Goal: Task Accomplishment & Management: Complete application form

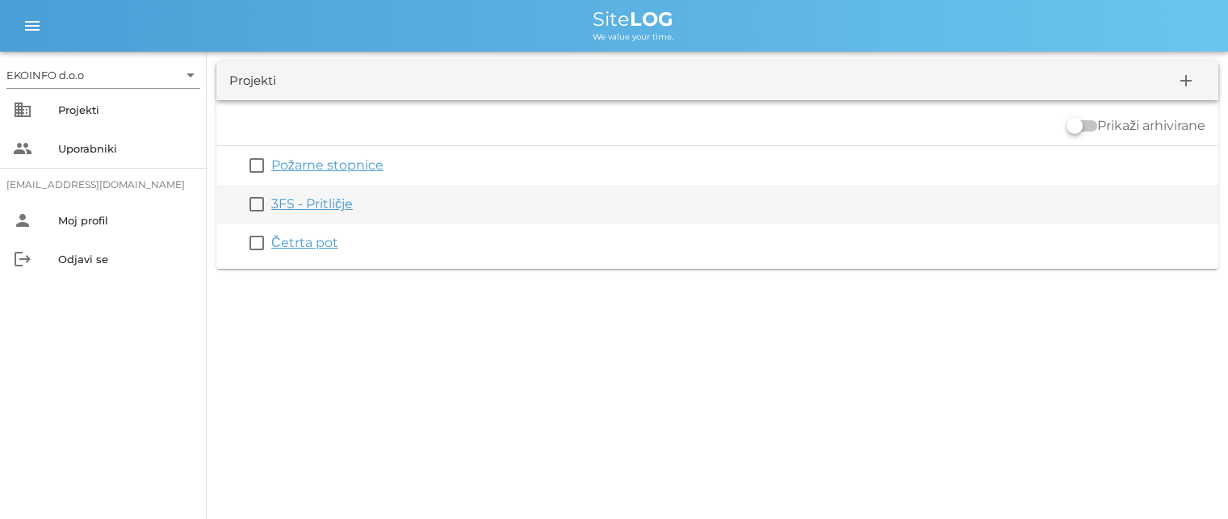
click at [319, 203] on link "3FS - Pritličje" at bounding box center [312, 203] width 82 height 15
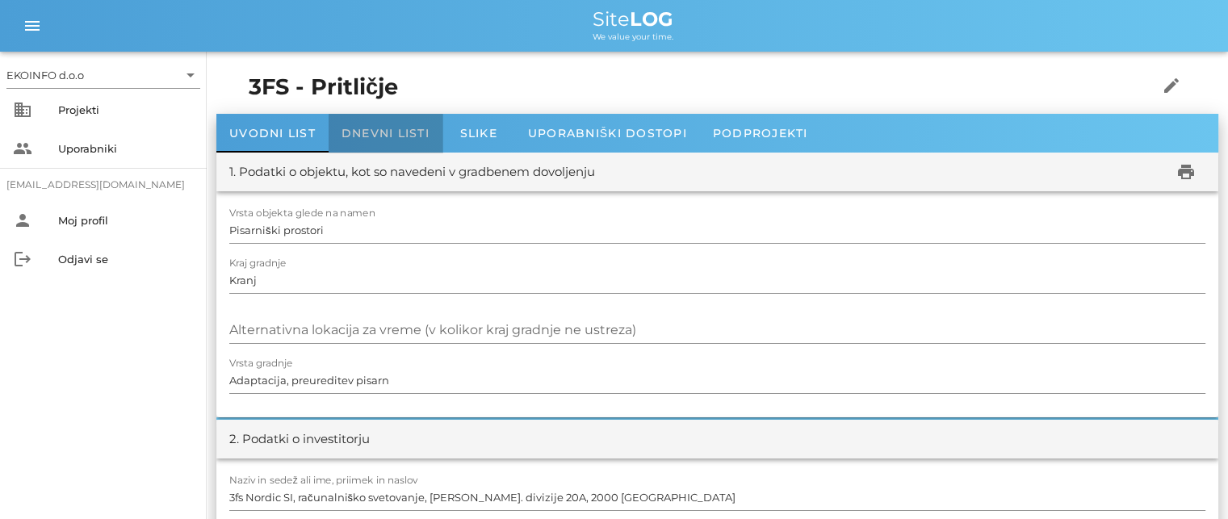
click at [369, 124] on div "Dnevni listi" at bounding box center [386, 133] width 114 height 39
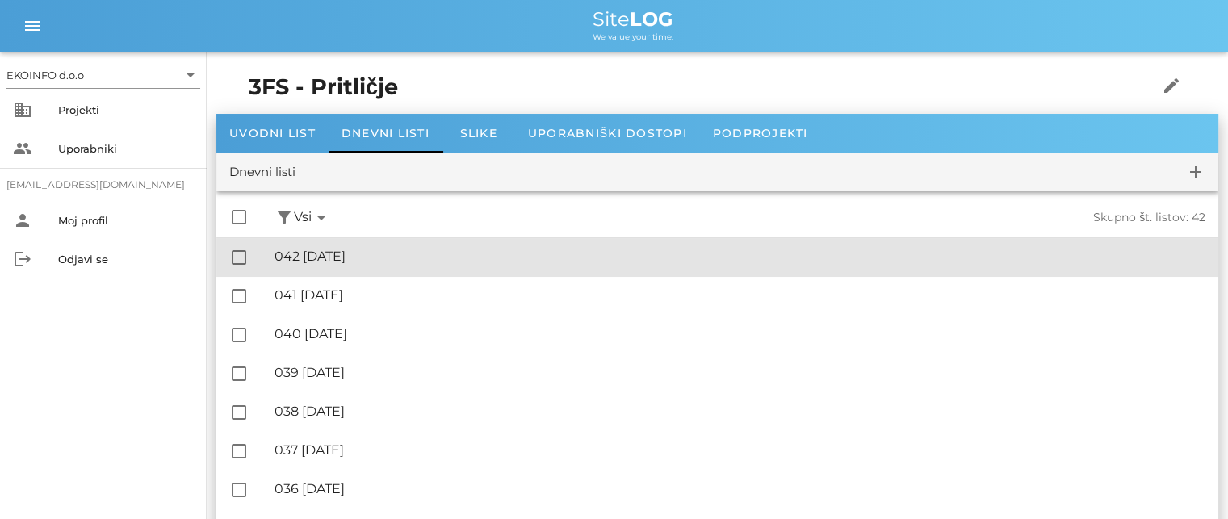
click at [347, 262] on div "🔏 042 [DATE]" at bounding box center [740, 256] width 931 height 15
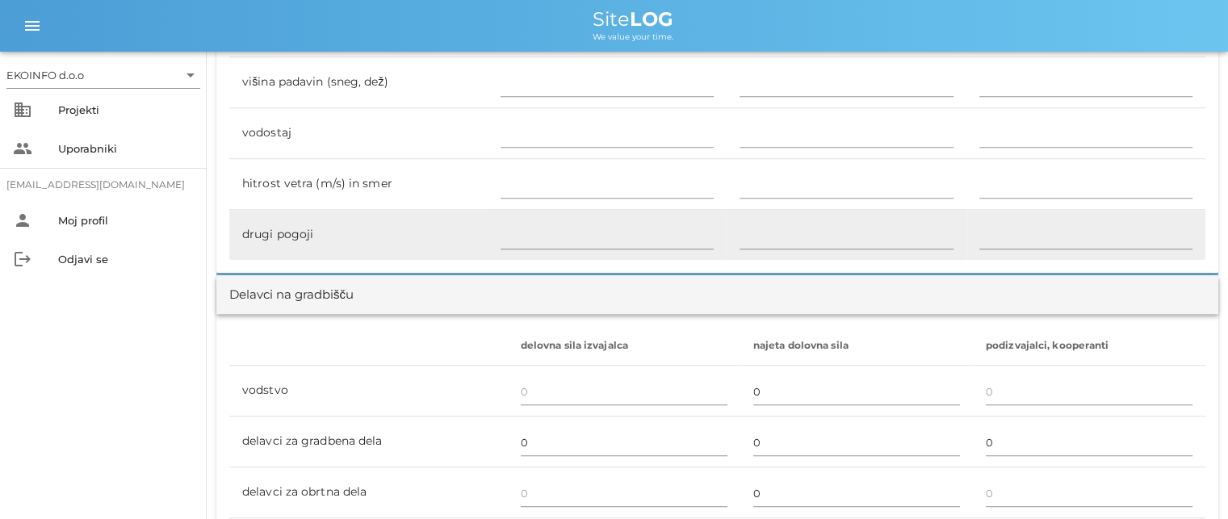
scroll to position [888, 0]
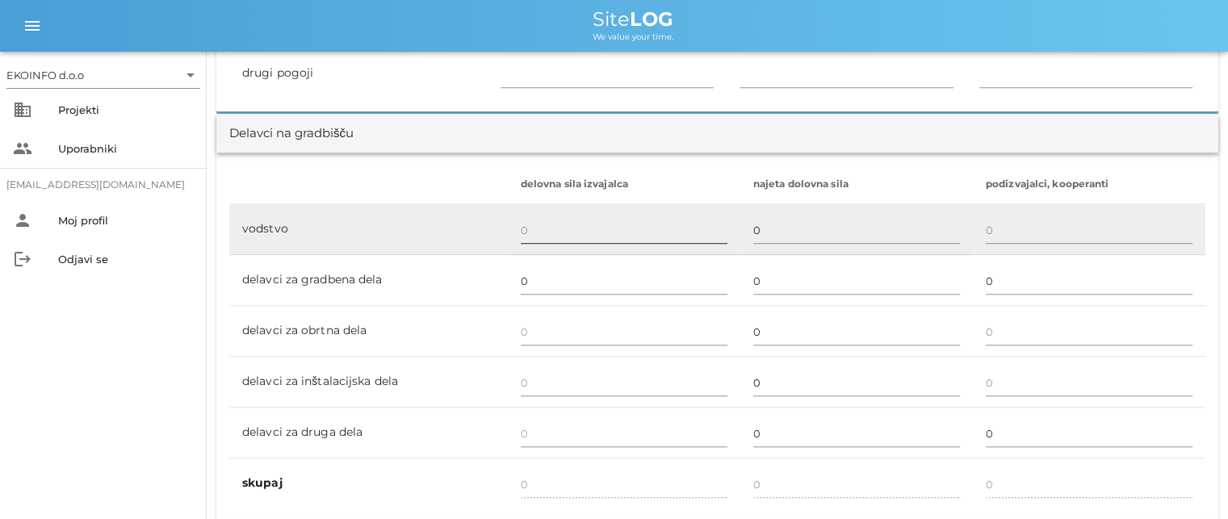
click at [526, 228] on input "text" at bounding box center [624, 230] width 207 height 26
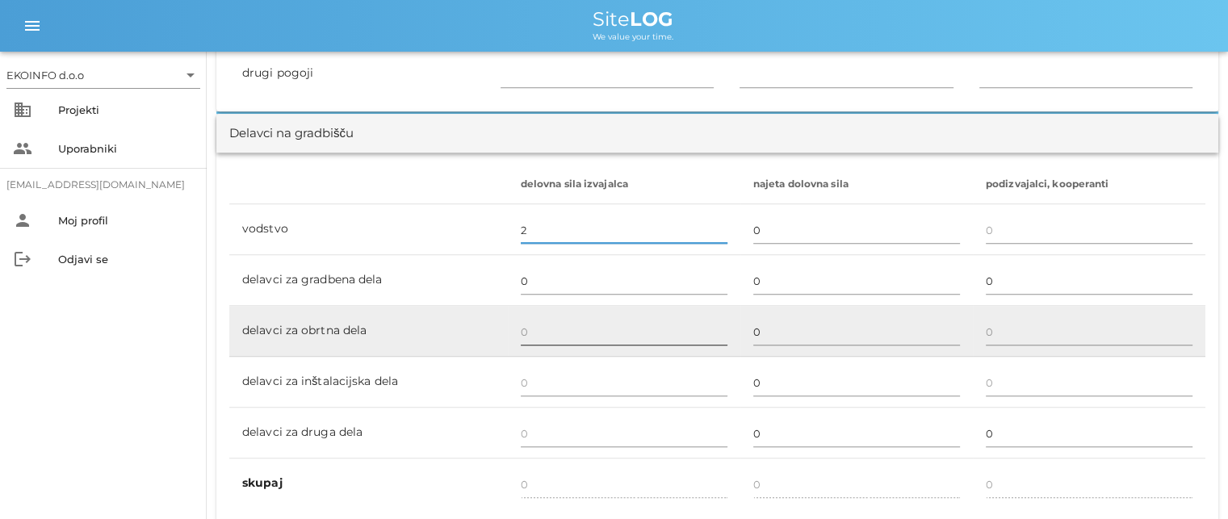
type input "2"
click at [533, 329] on input "text" at bounding box center [624, 332] width 207 height 26
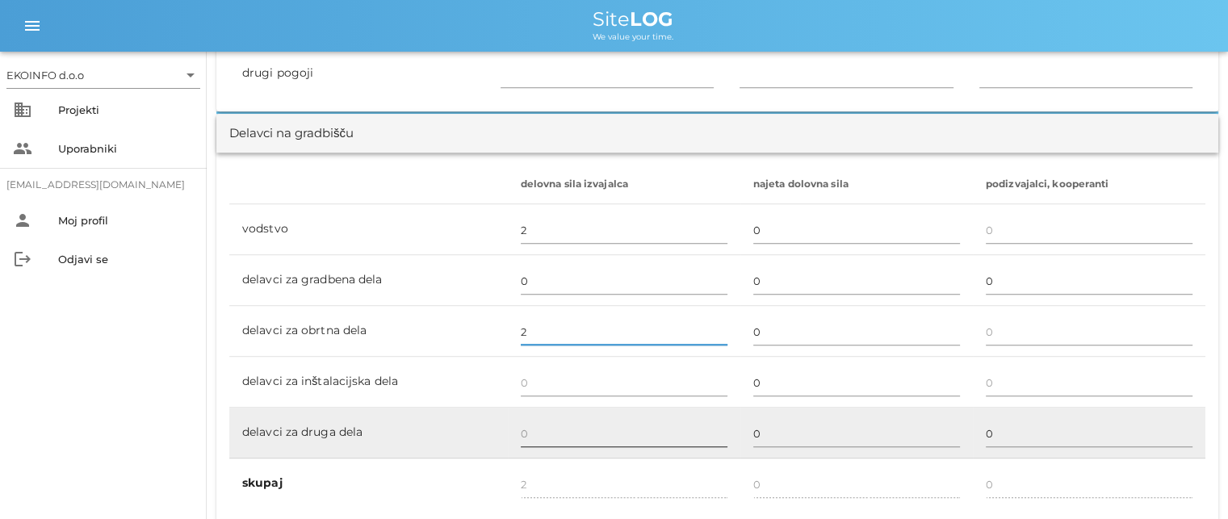
type input "2"
type input "4"
click at [525, 433] on input "text" at bounding box center [624, 434] width 207 height 26
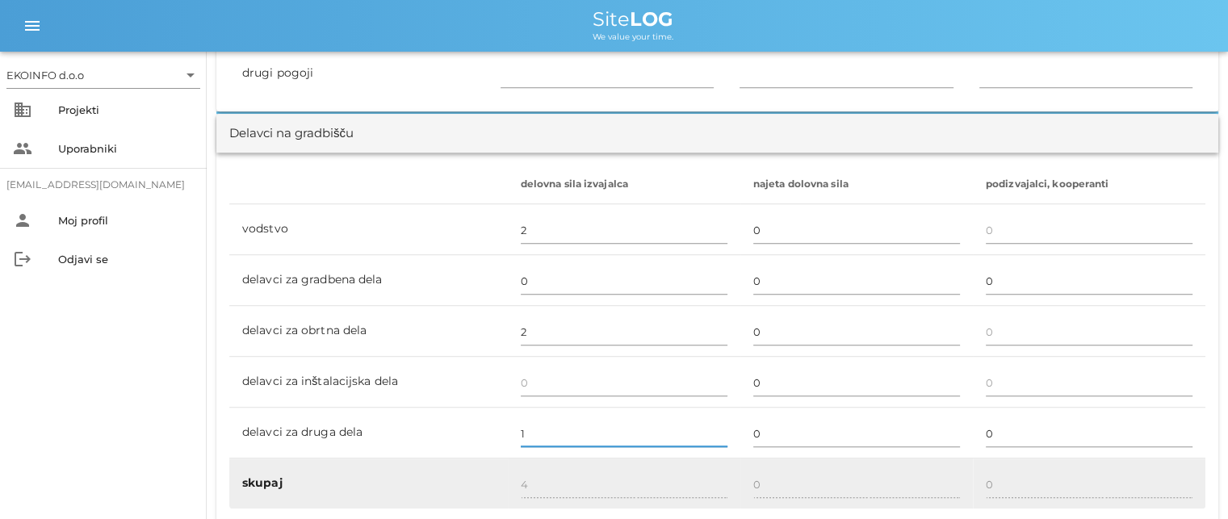
type input "1"
type input "5"
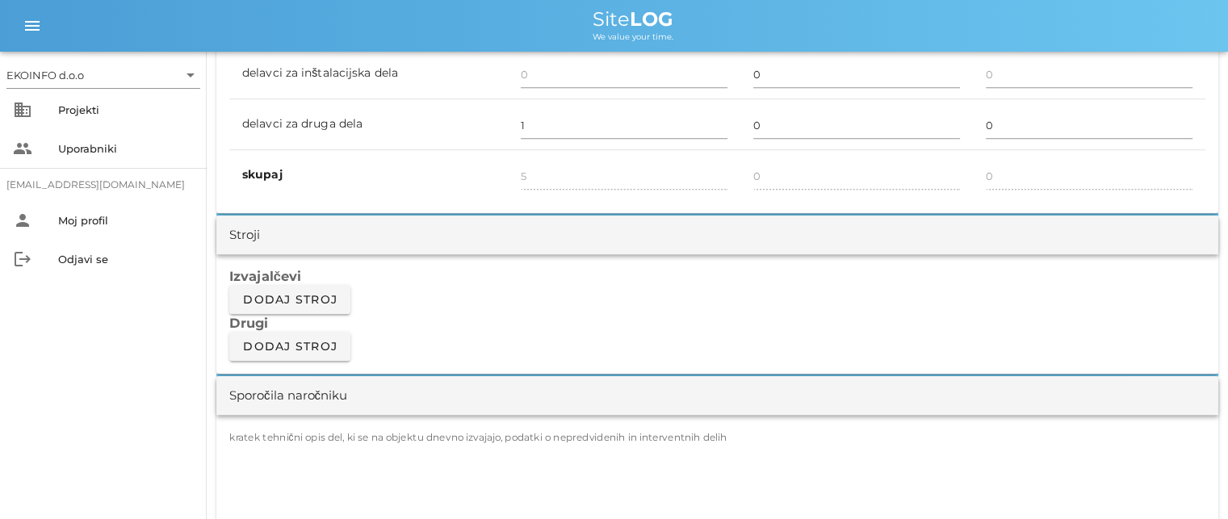
scroll to position [1292, 0]
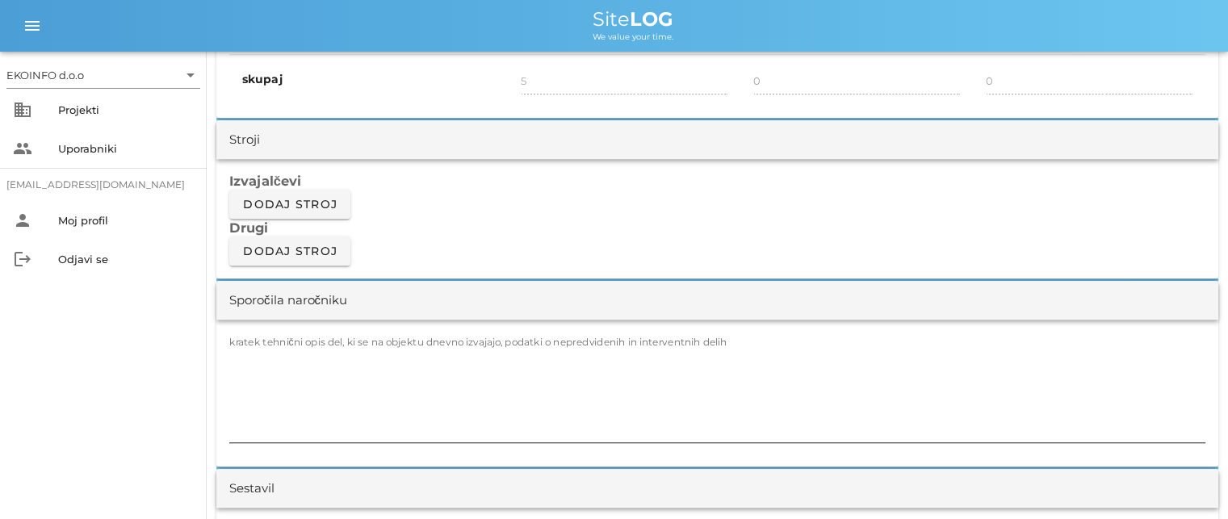
click at [312, 338] on label "kratek tehnični opis del, ki se na objektu dnevno izvajajo, podatki o nepredvid…" at bounding box center [478, 342] width 498 height 12
click at [312, 346] on textarea "kratek tehnični opis del, ki se na objektu dnevno izvajajo, podatki o nepredvid…" at bounding box center [717, 394] width 976 height 97
click at [236, 354] on textarea "kratek tehnični opis del, ki se na objektu dnevno izvajajo, podatki o nepredvid…" at bounding box center [717, 394] width 976 height 97
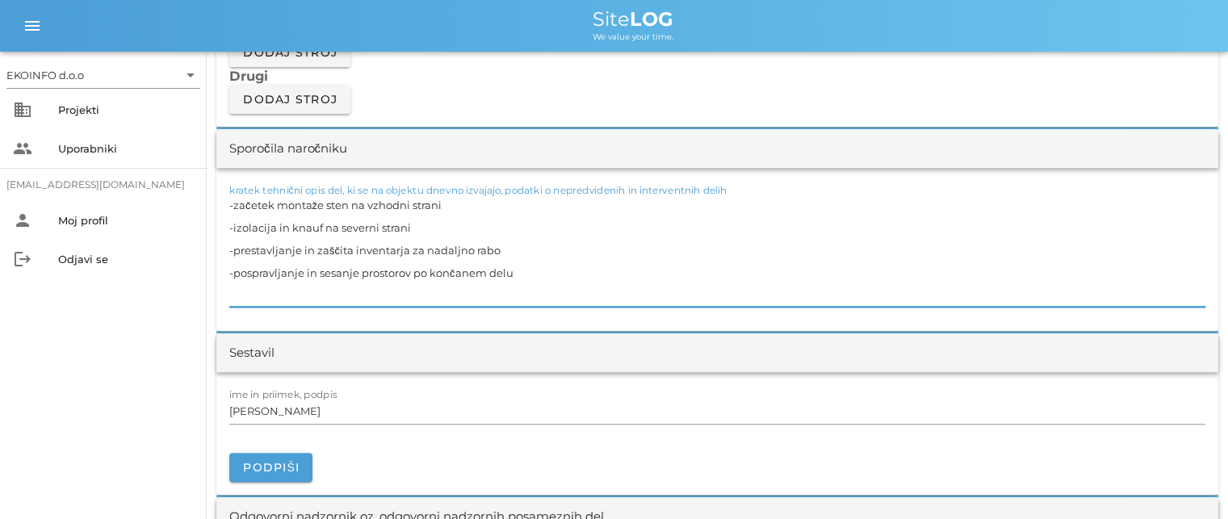
scroll to position [1453, 0]
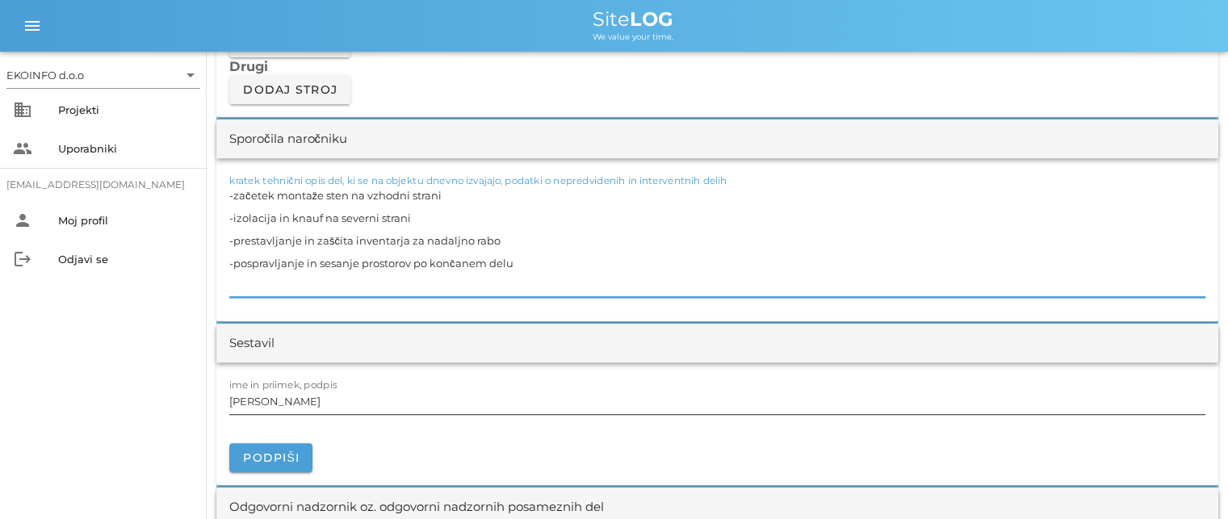
type textarea "-začetek montaže sten na vzhodni strani -izolacija in knauf na severni strani -…"
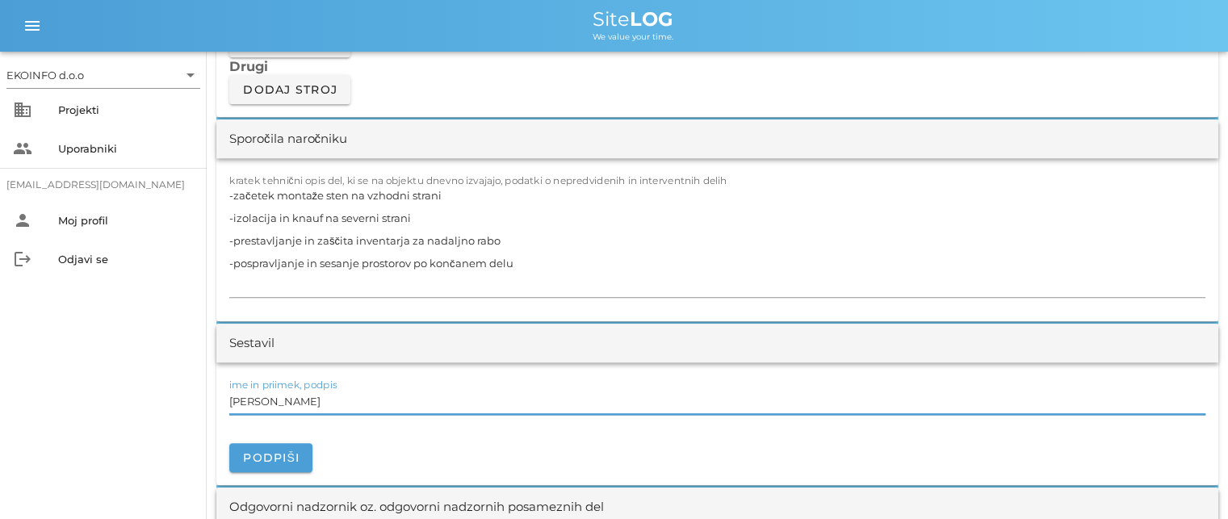
click at [310, 400] on input "[PERSON_NAME]" at bounding box center [717, 401] width 976 height 26
click at [291, 278] on textarea "-začetek montaže sten na vzhodni strani -izolacija in knauf na severni strani -…" at bounding box center [717, 240] width 976 height 113
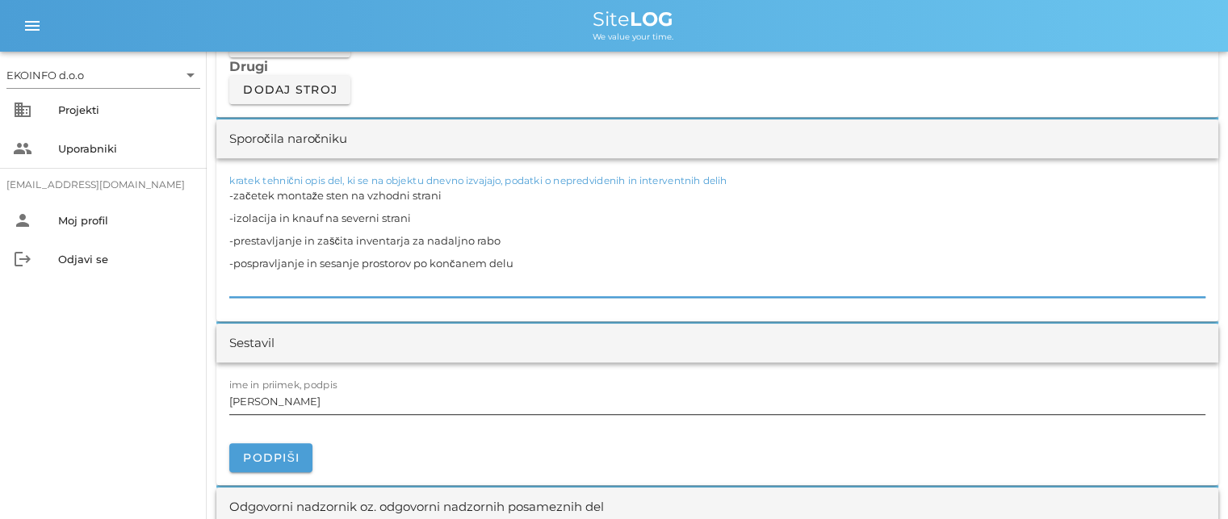
click at [301, 398] on input "[PERSON_NAME]" at bounding box center [717, 401] width 976 height 26
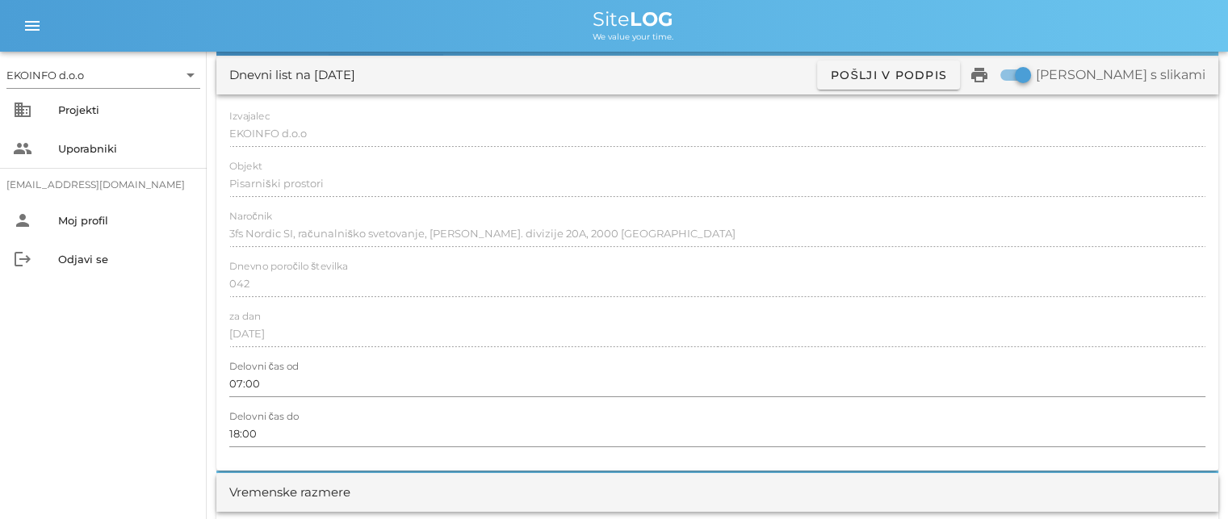
scroll to position [0, 0]
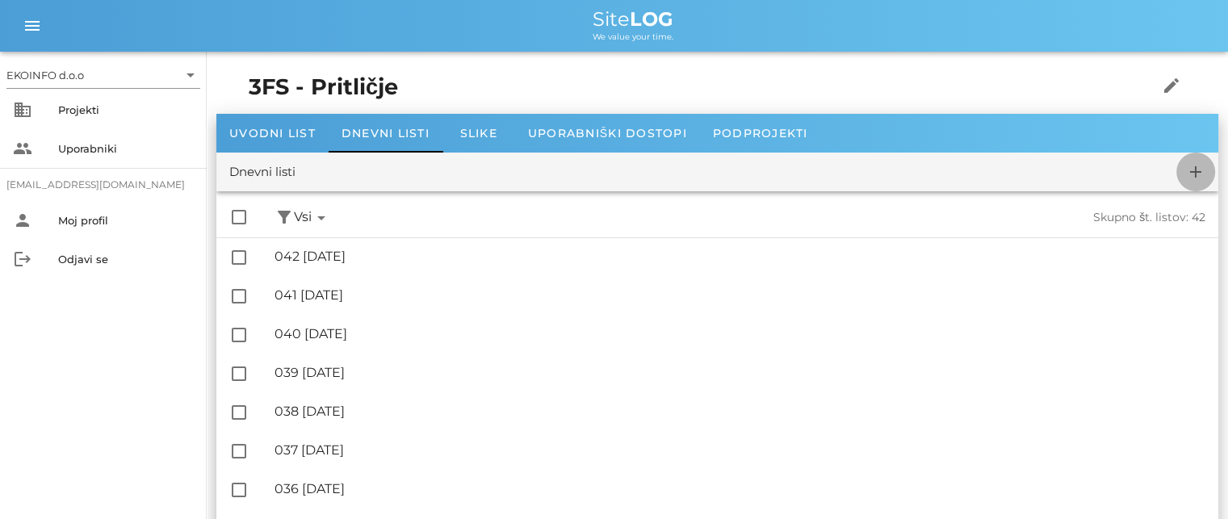
click at [1204, 176] on icon "add" at bounding box center [1195, 171] width 19 height 19
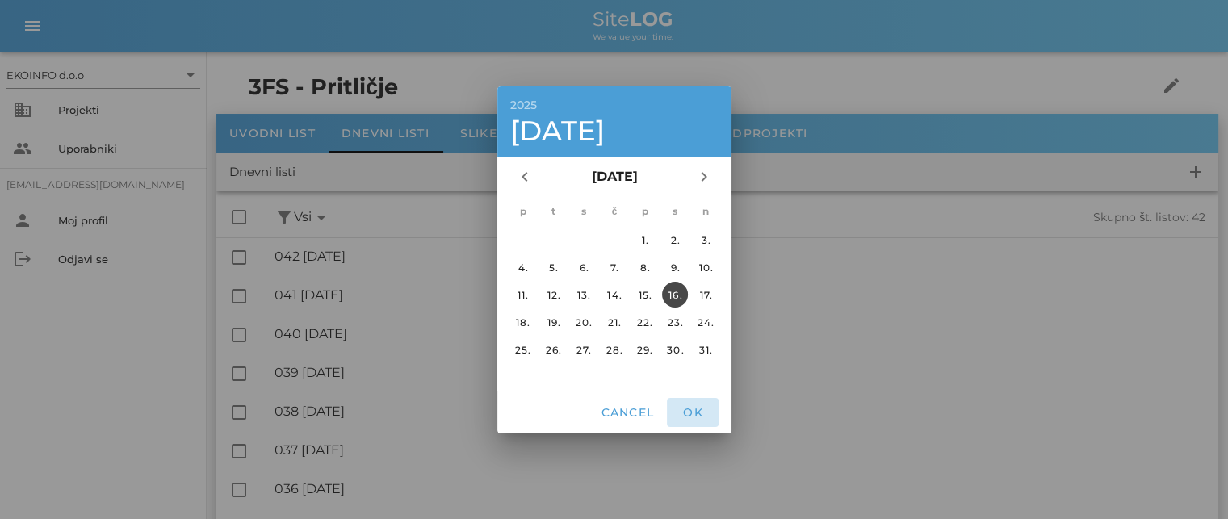
click at [691, 409] on span "OK" at bounding box center [692, 412] width 39 height 15
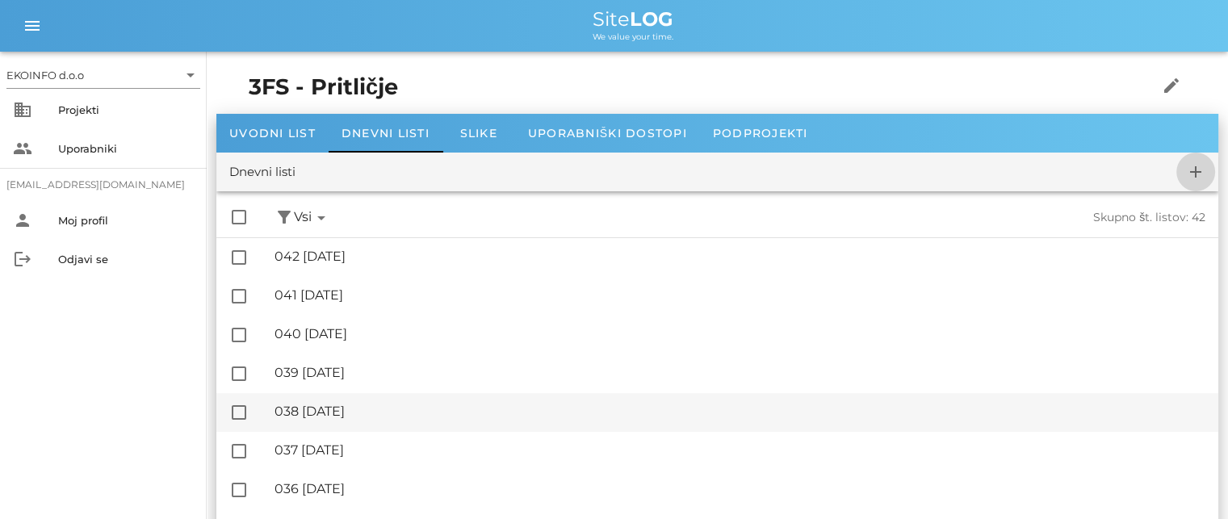
checkbox input "false"
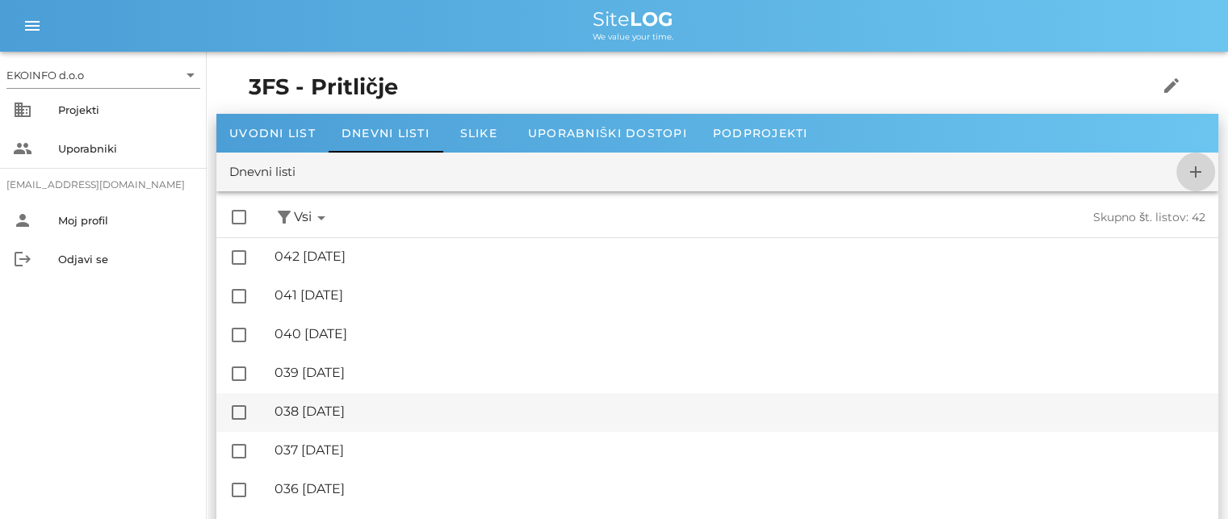
checkbox input "false"
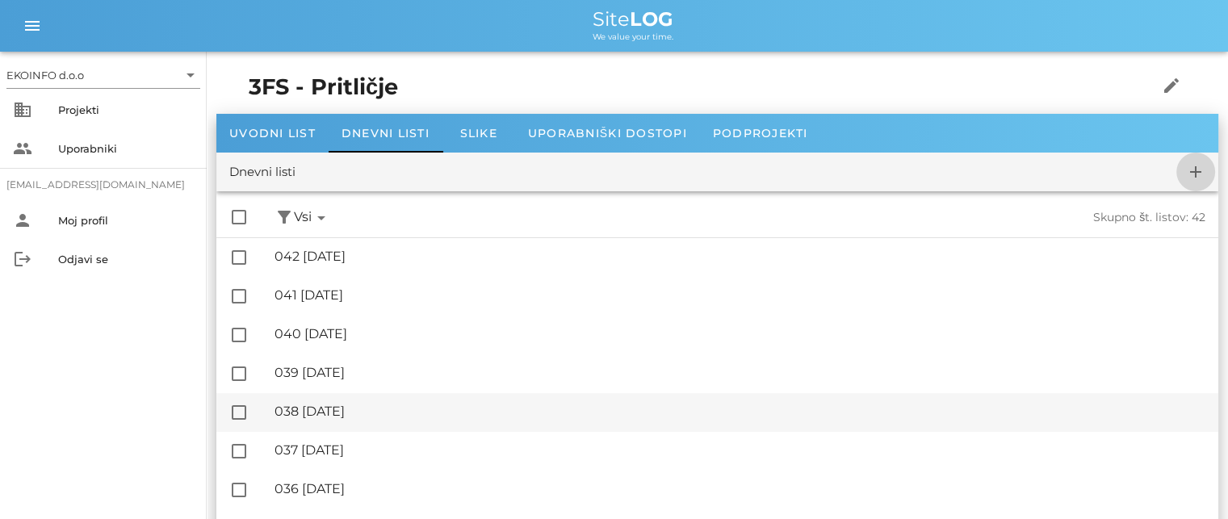
checkbox input "false"
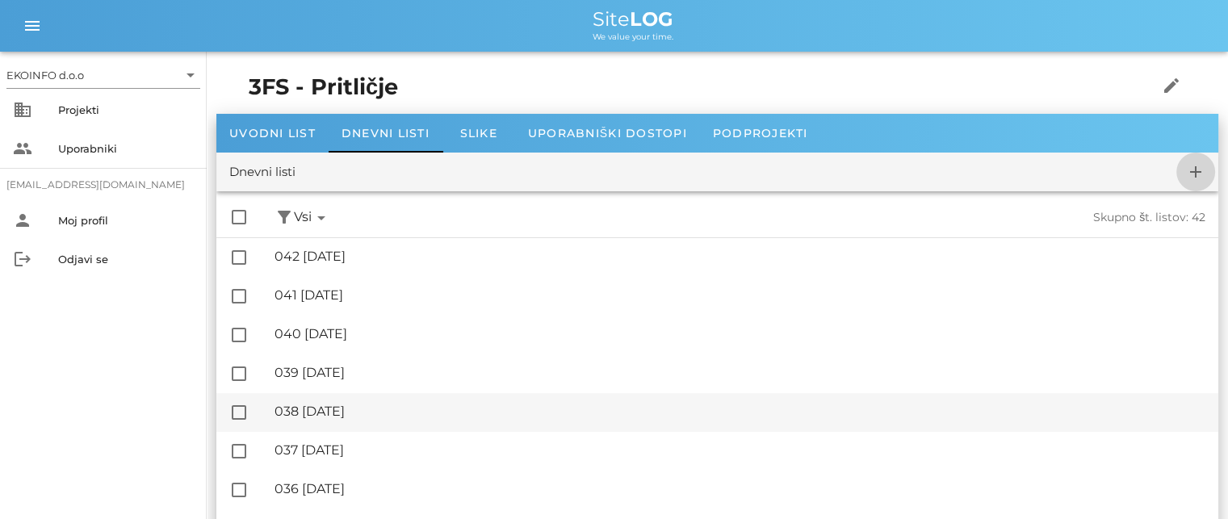
checkbox input "false"
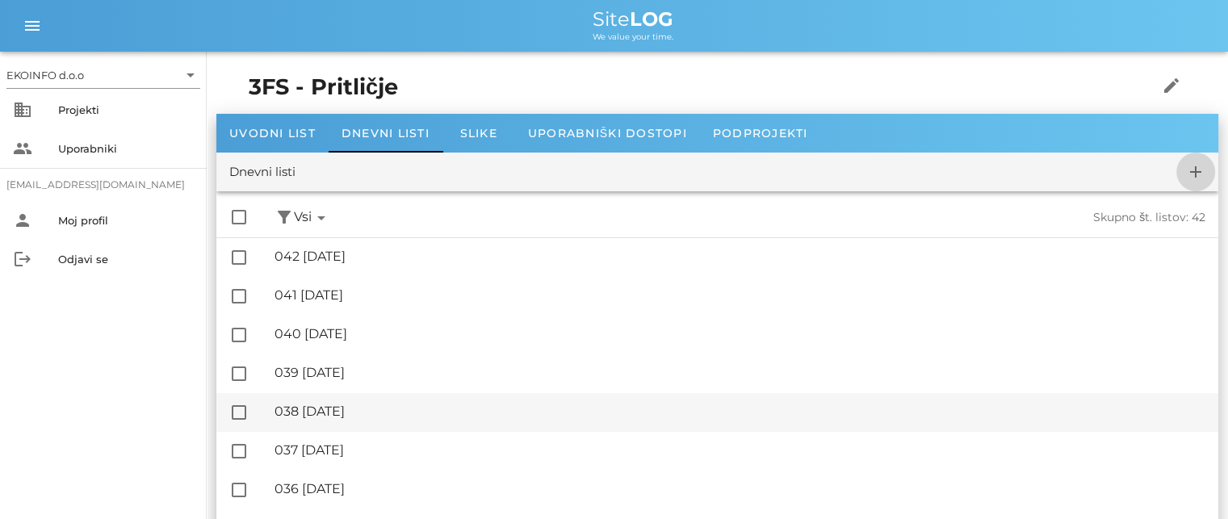
checkbox input "false"
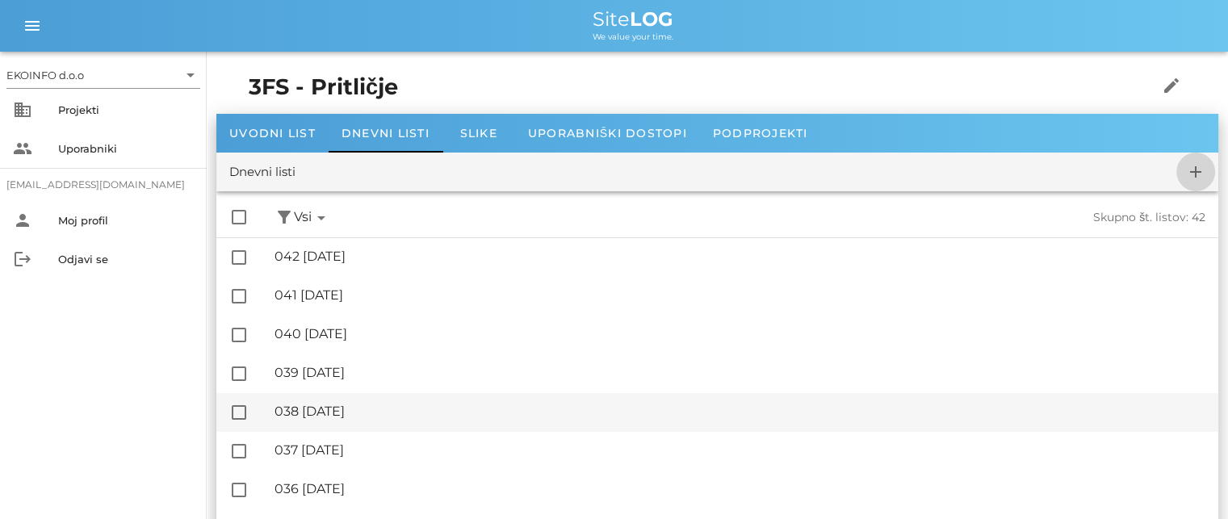
checkbox input "false"
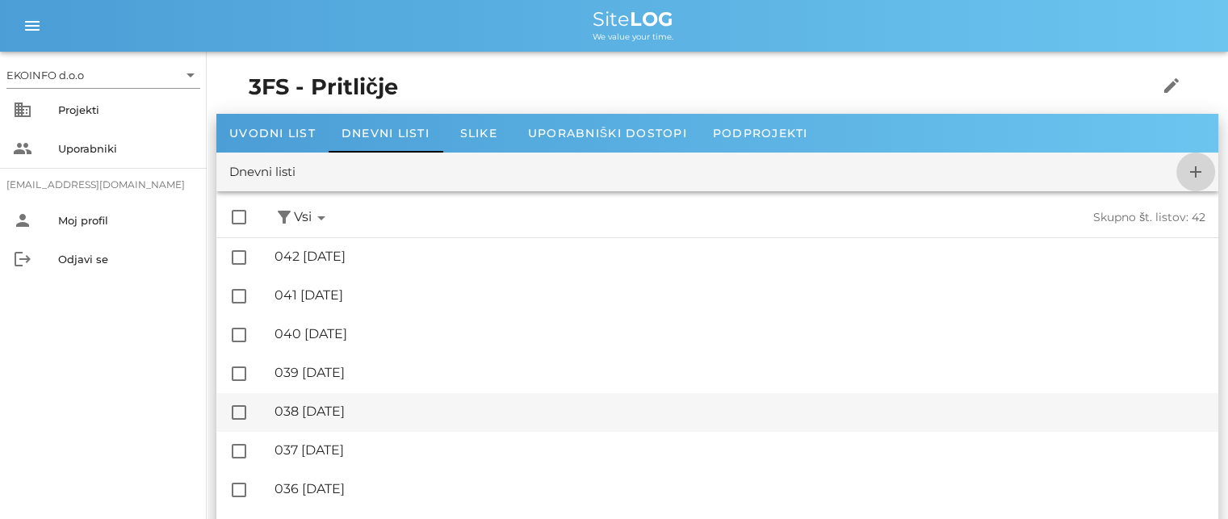
checkbox input "false"
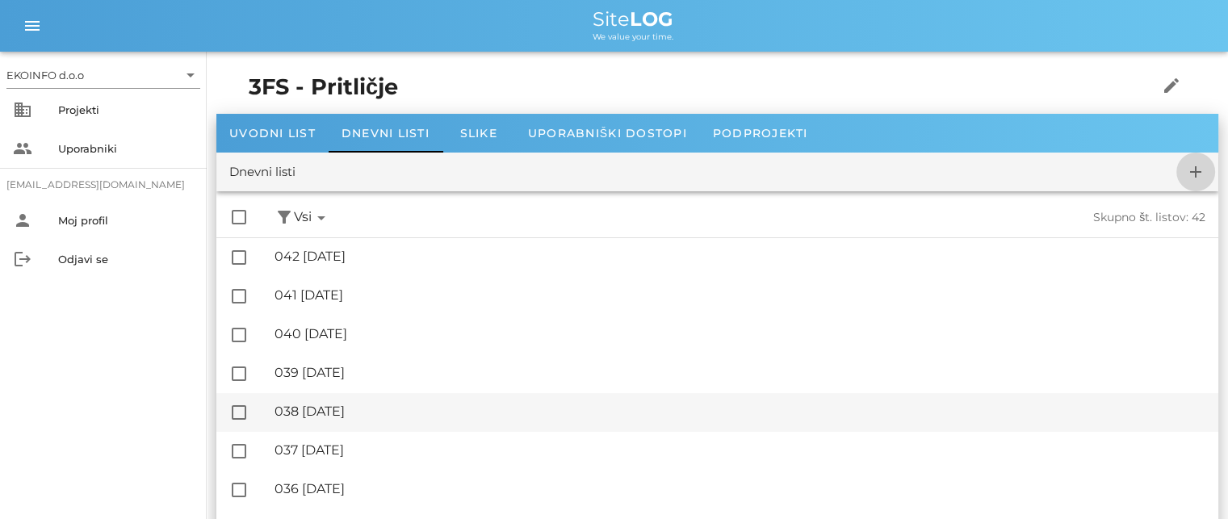
checkbox input "false"
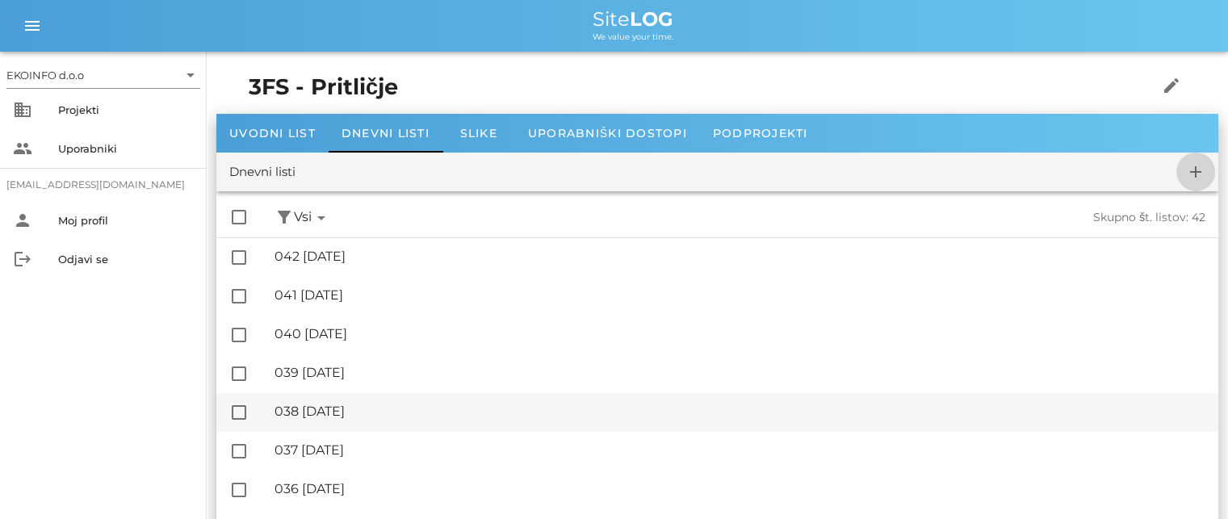
checkbox input "false"
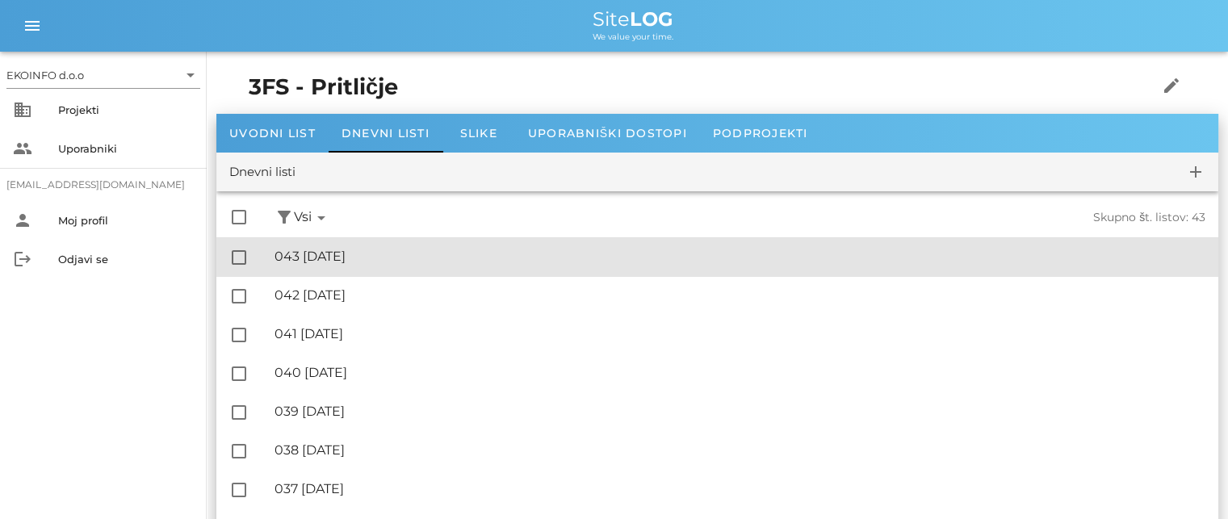
click at [383, 261] on div "🔏 043 [DATE]" at bounding box center [740, 256] width 931 height 15
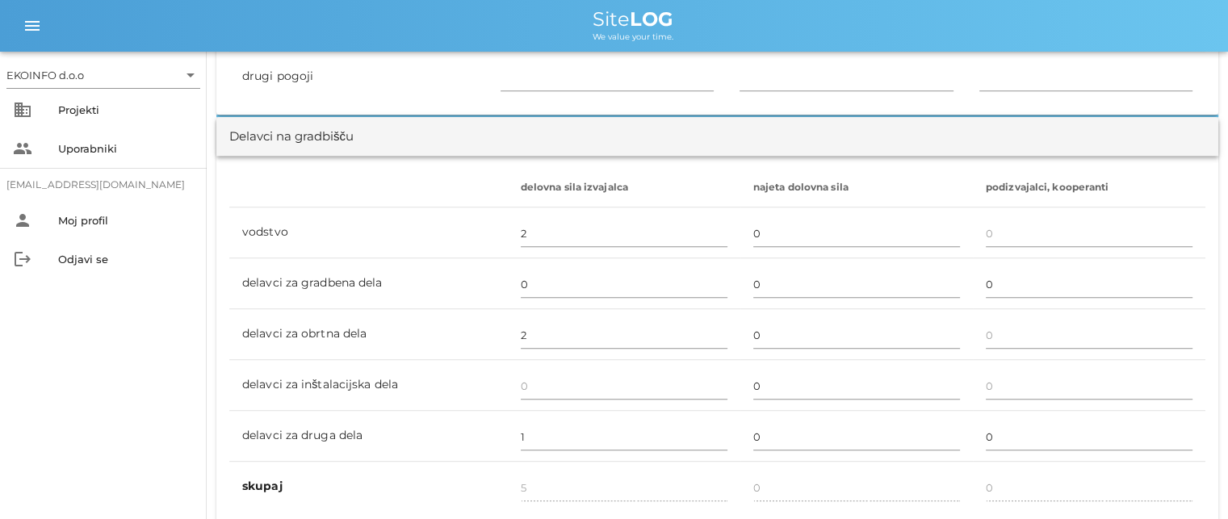
scroll to position [888, 0]
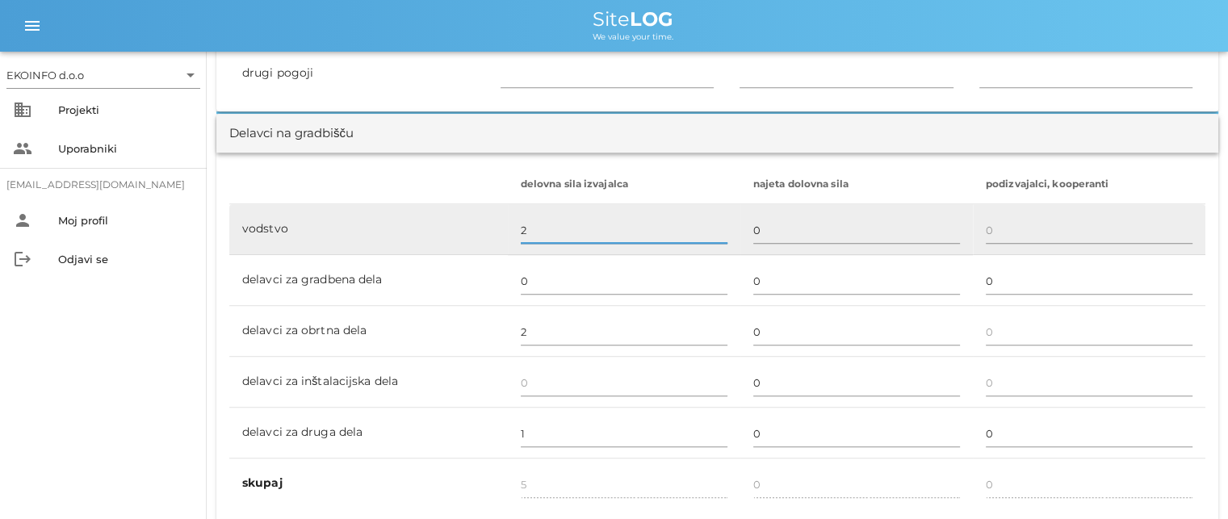
click at [526, 228] on input "2" at bounding box center [624, 230] width 207 height 26
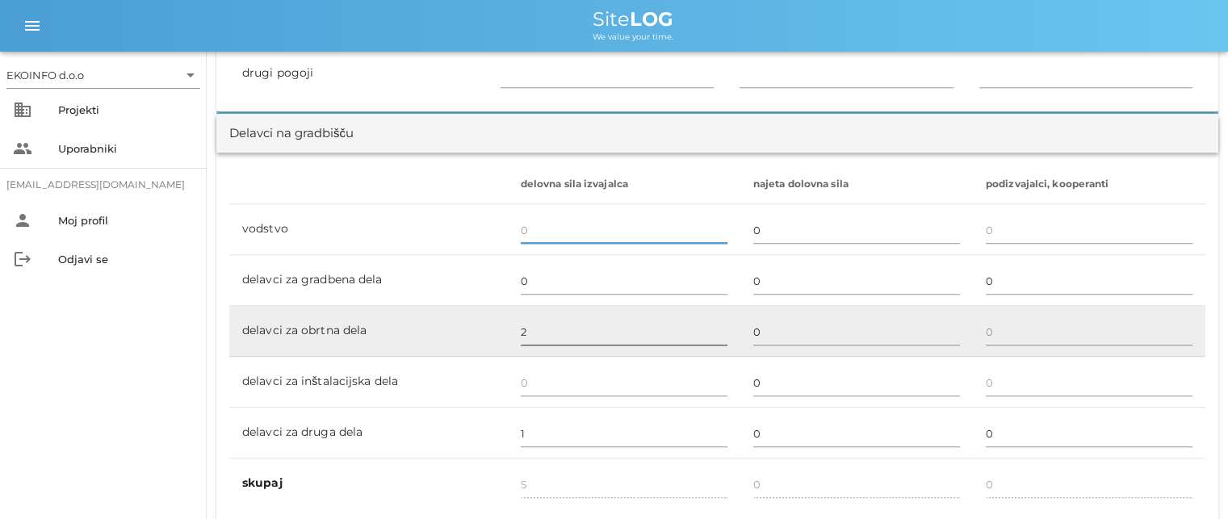
type input "3"
click at [523, 329] on input "2" at bounding box center [624, 332] width 207 height 26
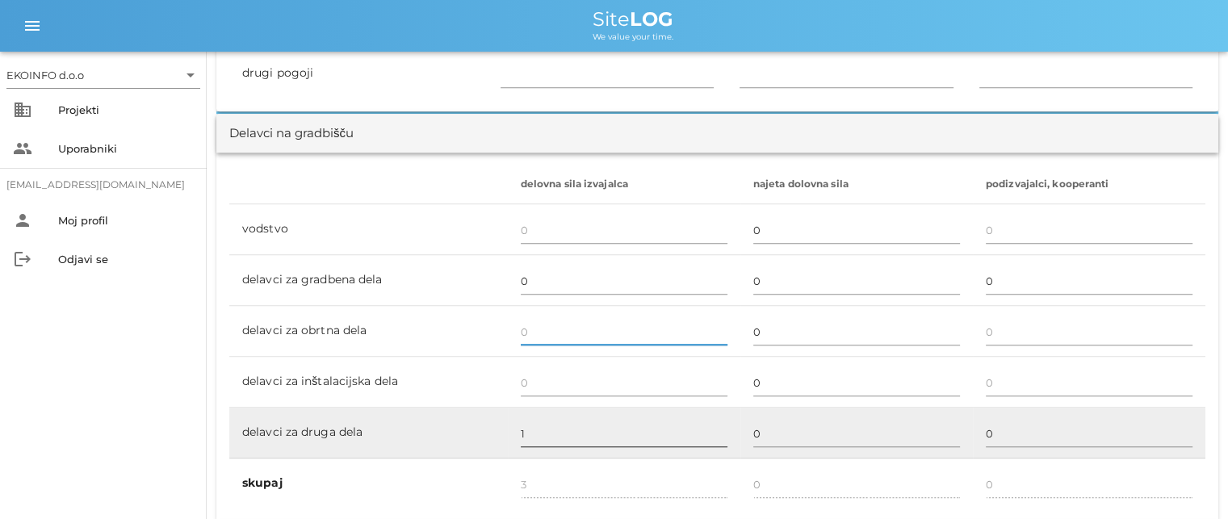
type input "1"
click at [526, 432] on input "1" at bounding box center [624, 434] width 207 height 26
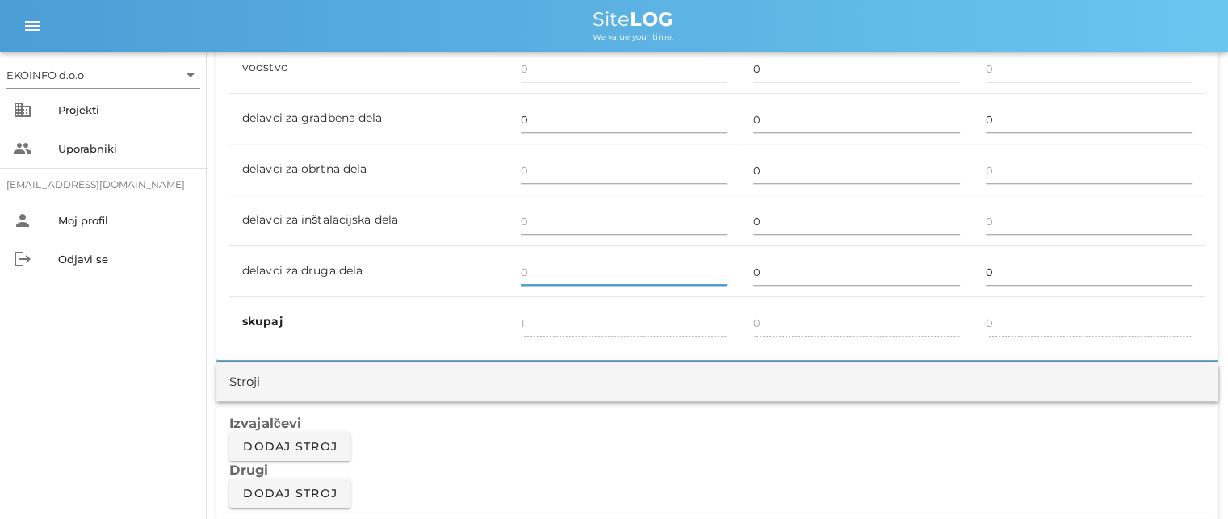
scroll to position [1130, 0]
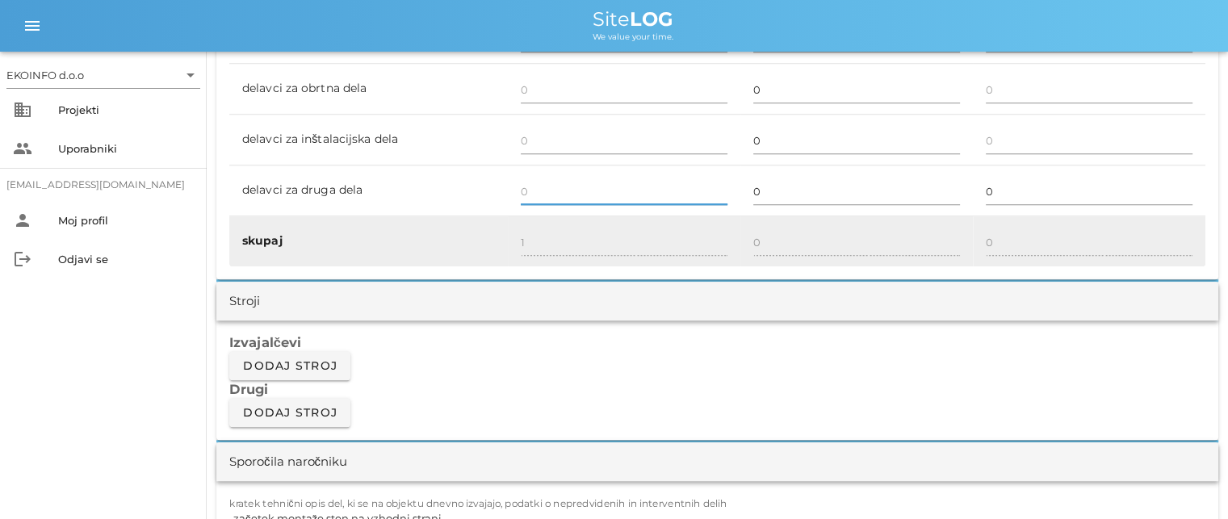
type input "0"
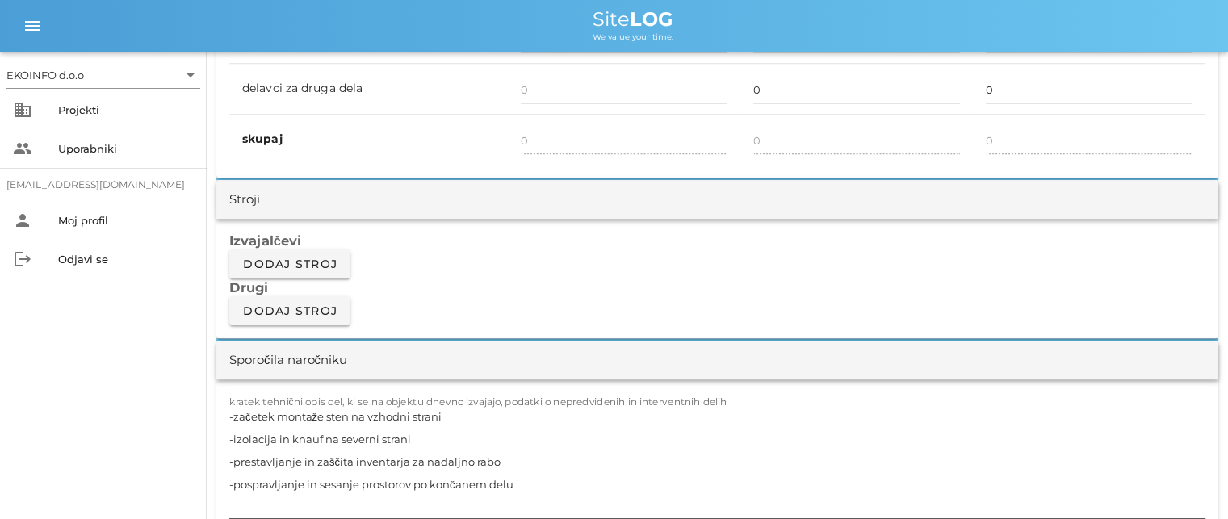
scroll to position [1453, 0]
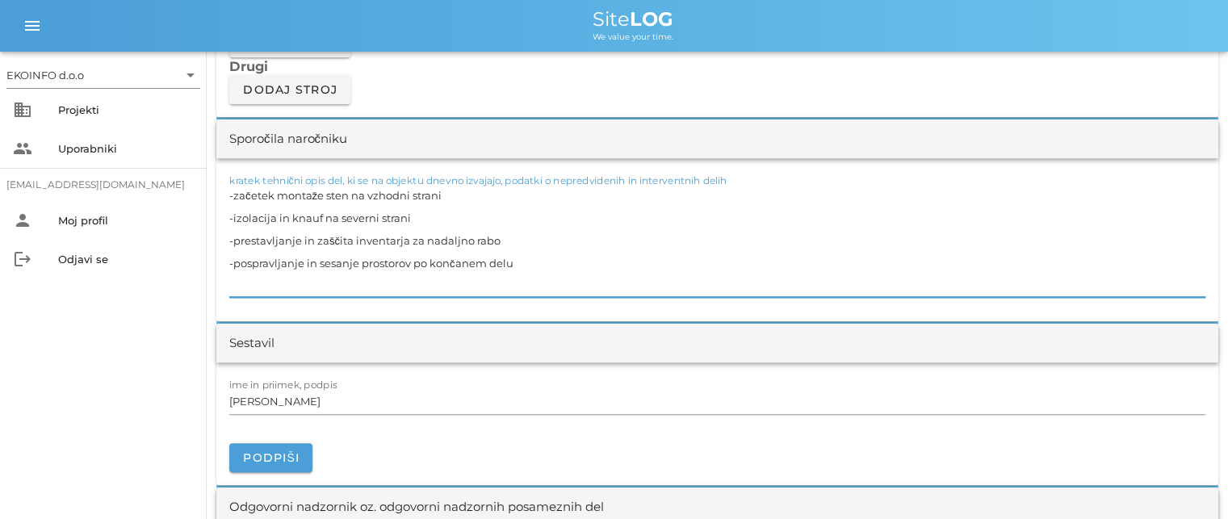
drag, startPoint x: 531, startPoint y: 264, endPoint x: 218, endPoint y: 192, distance: 321.4
click at [218, 192] on div "kratek tehnični opis del, ki se na objektu dnevno izvajajo, podatki o nepredvid…" at bounding box center [717, 239] width 1002 height 163
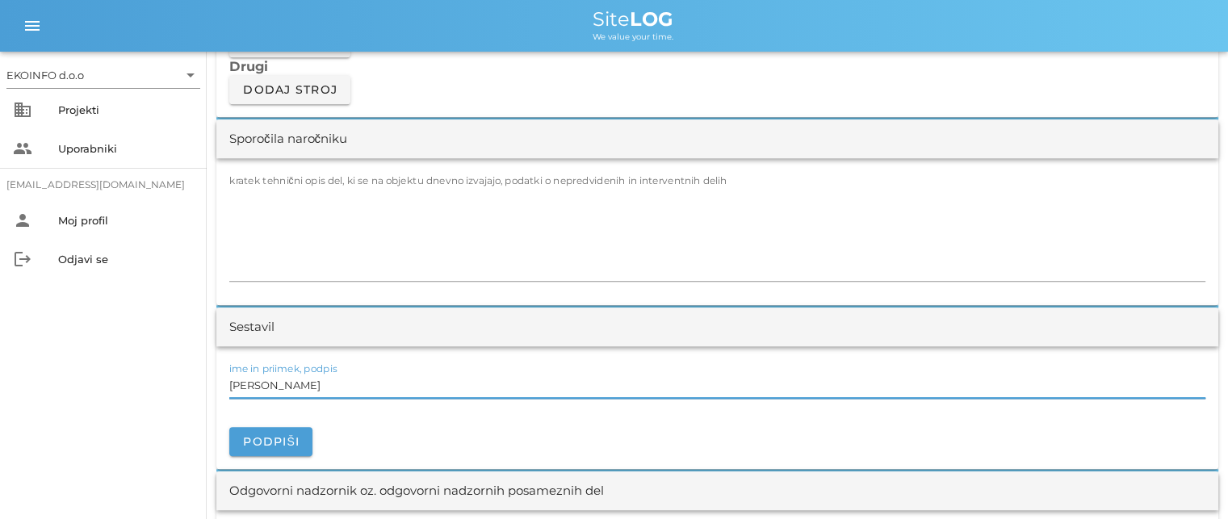
click at [304, 384] on input "[PERSON_NAME]" at bounding box center [717, 385] width 976 height 26
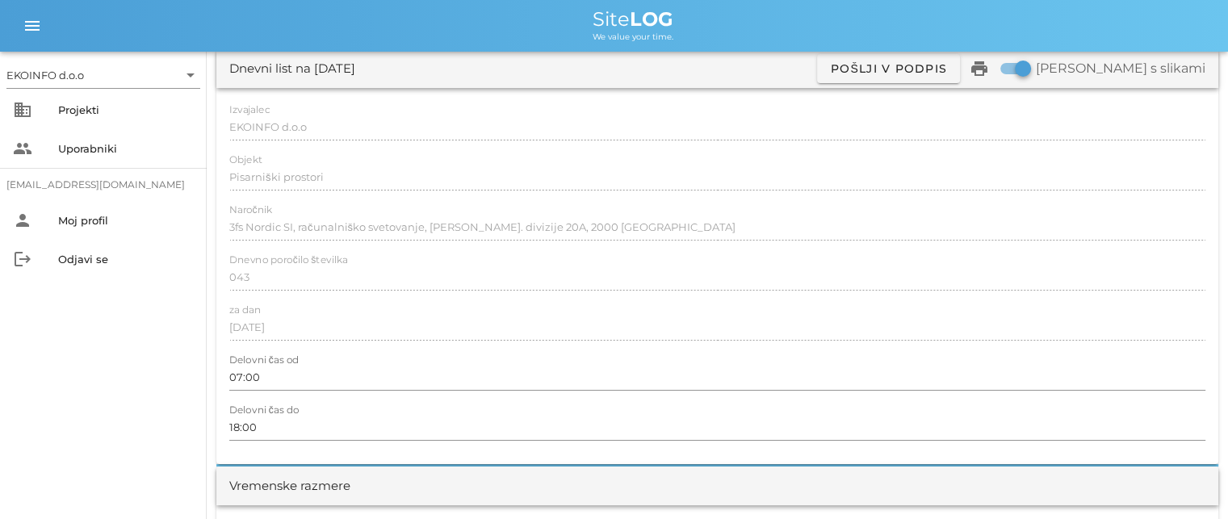
scroll to position [0, 0]
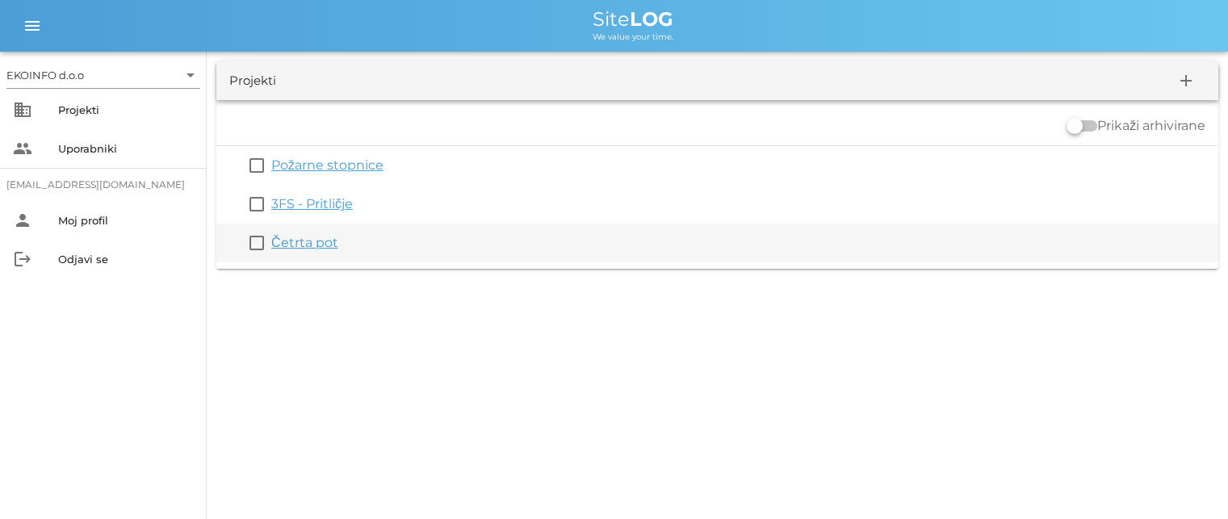
click at [286, 241] on link "Četrta pot" at bounding box center [304, 242] width 67 height 15
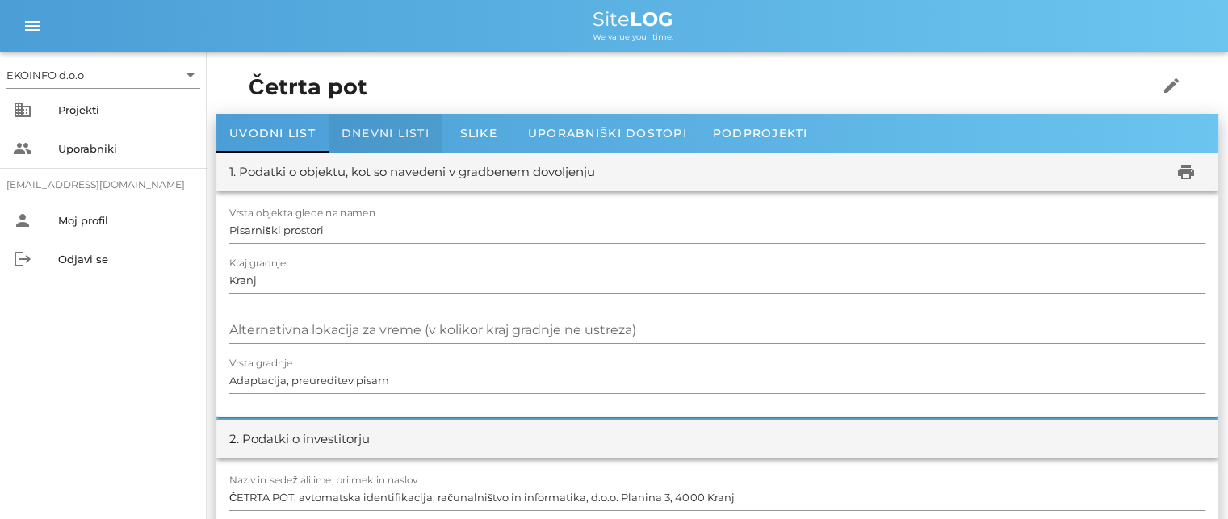
click at [367, 132] on span "Dnevni listi" at bounding box center [386, 133] width 88 height 15
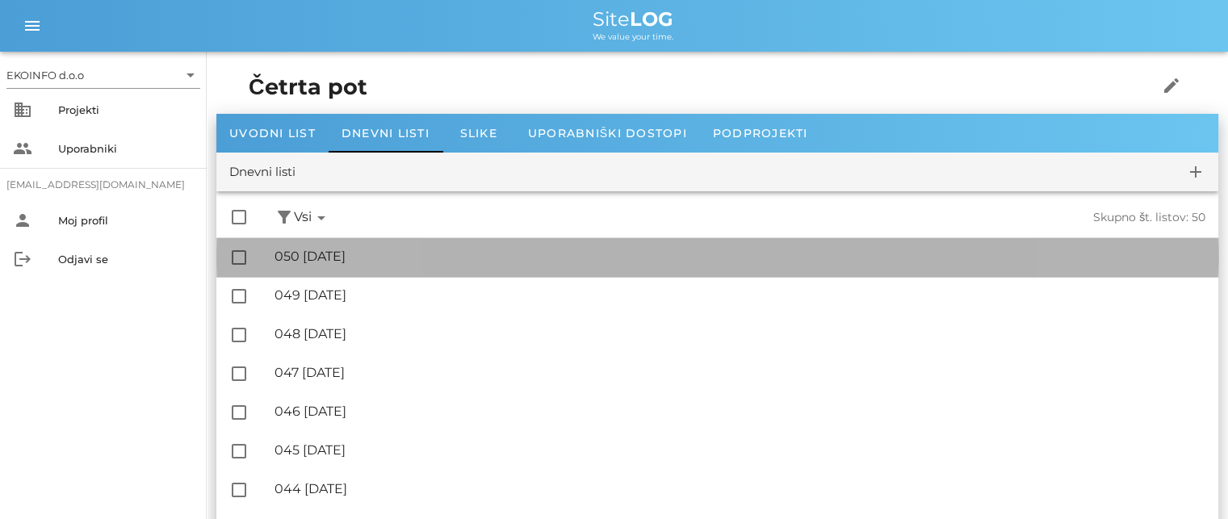
click at [352, 258] on div "🔏 050 [DATE]" at bounding box center [740, 256] width 931 height 15
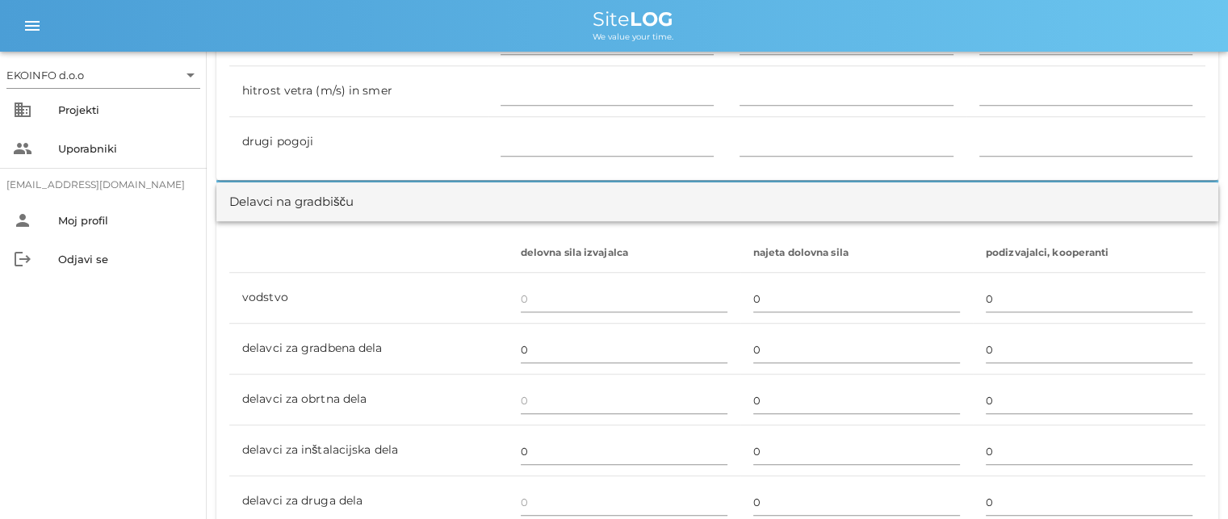
scroll to position [888, 0]
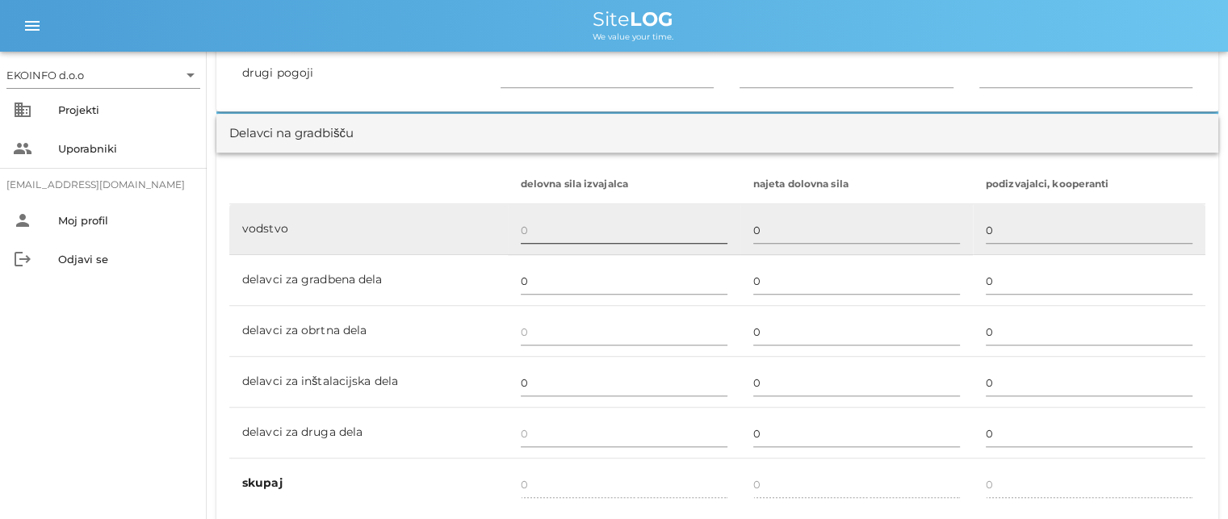
click at [526, 233] on input "text" at bounding box center [624, 230] width 207 height 26
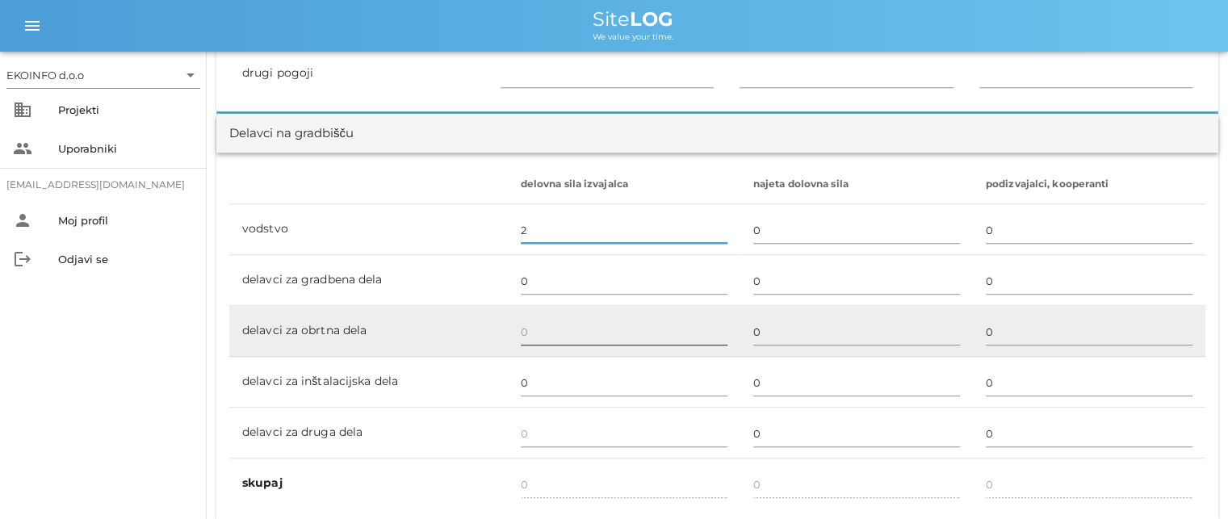
type input "2"
click at [524, 329] on input "text" at bounding box center [624, 332] width 207 height 26
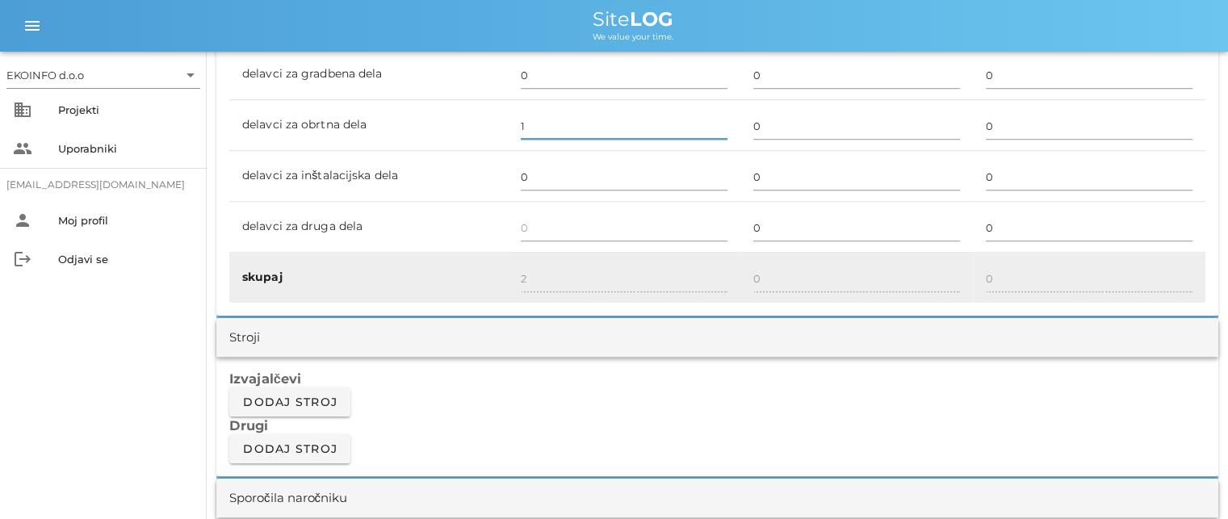
scroll to position [1130, 0]
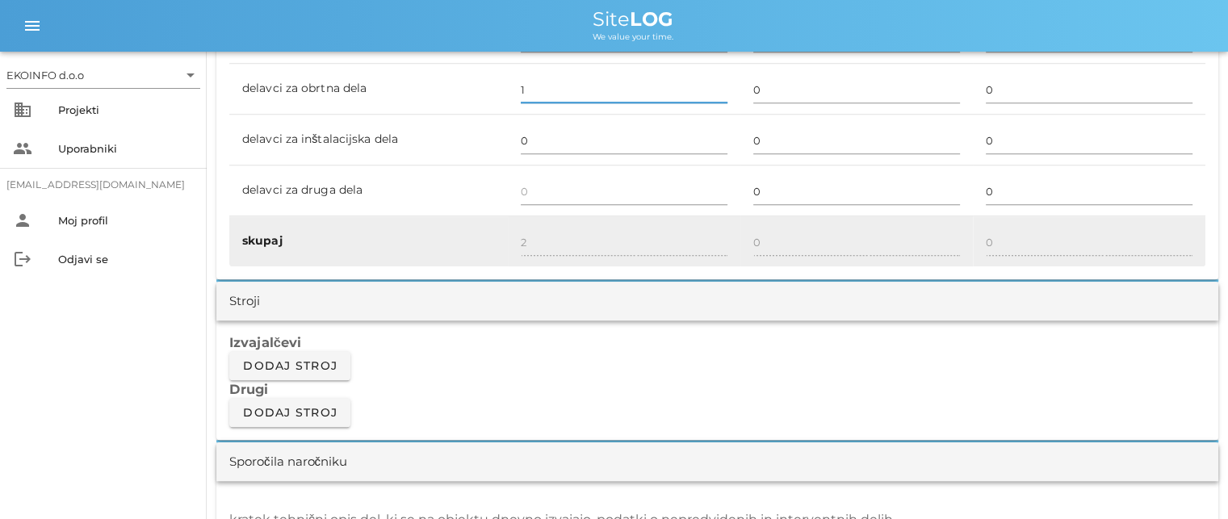
type input "1"
type input "3"
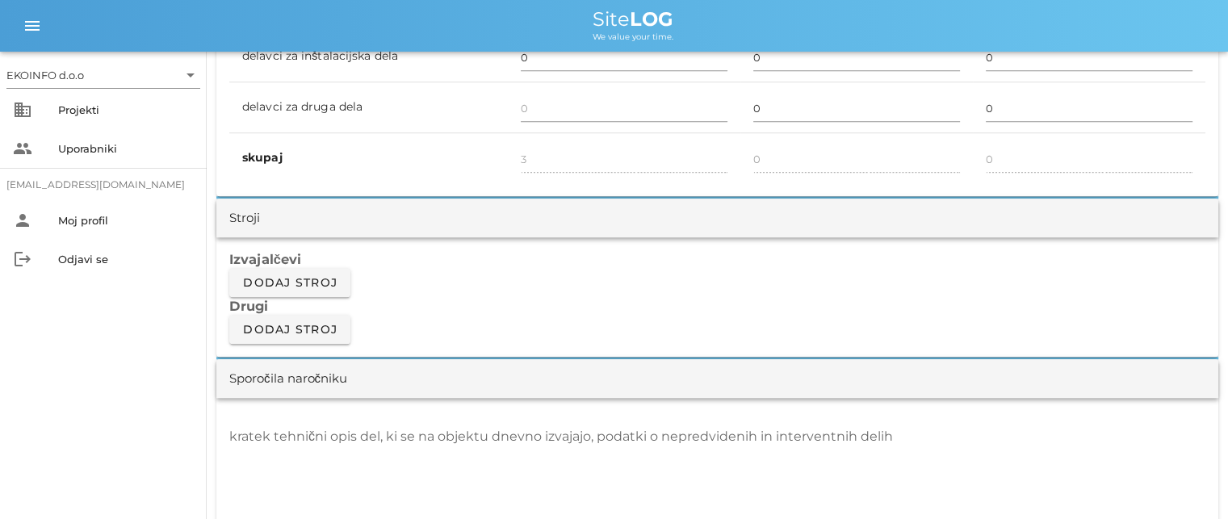
scroll to position [1292, 0]
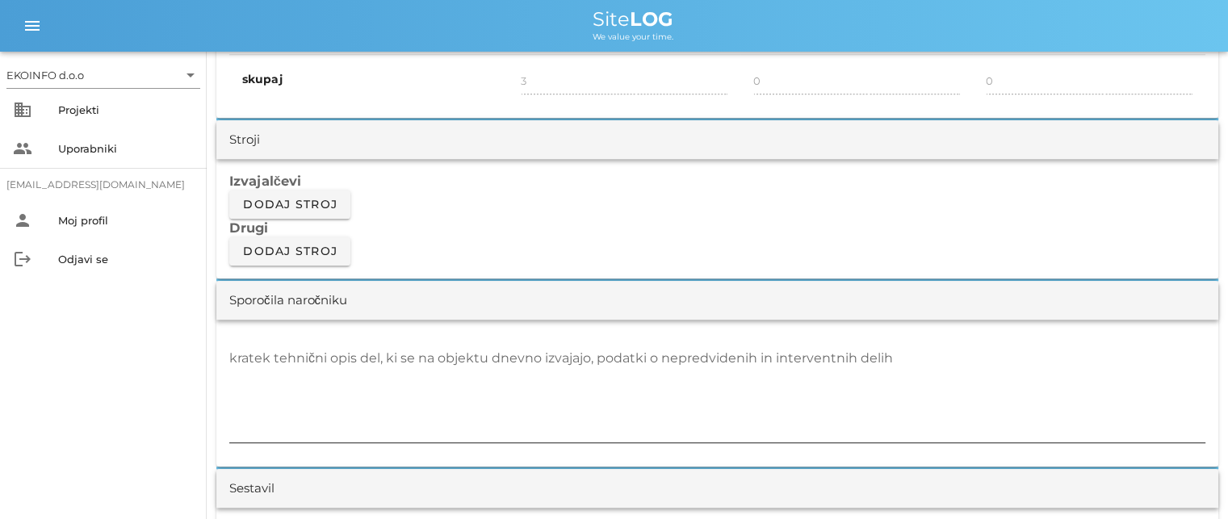
click at [324, 354] on div "kratek tehnični opis del, ki se na objektu dnevno izvajajo, podatki o nepredvid…" at bounding box center [717, 394] width 976 height 97
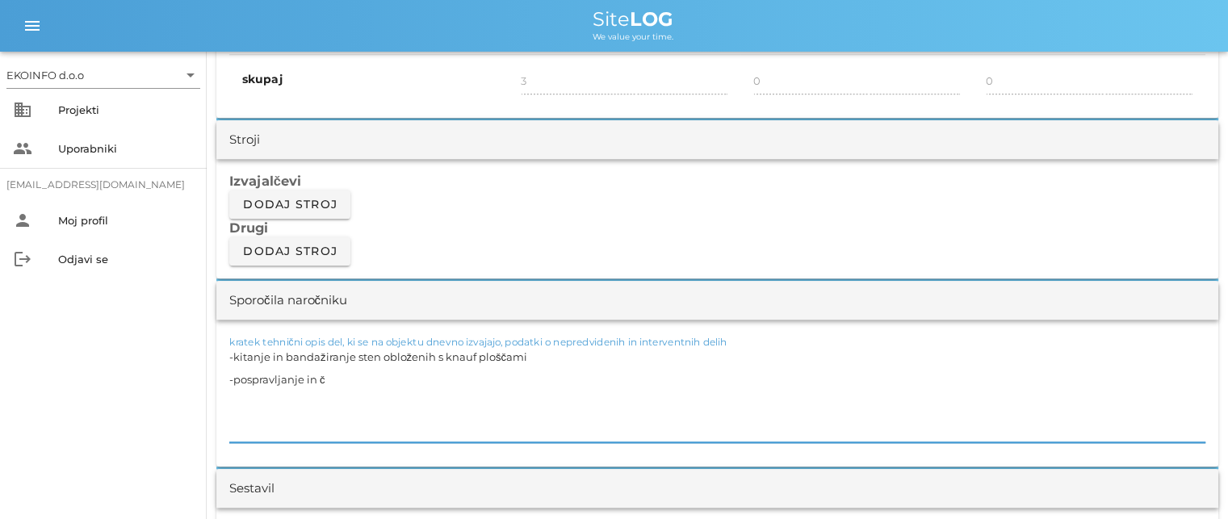
click at [442, 316] on div "Sporočila naročniku" at bounding box center [717, 300] width 1002 height 39
drag, startPoint x: 442, startPoint y: 316, endPoint x: 442, endPoint y: 333, distance: 17.8
click at [442, 318] on div "Sporočila naročniku kratek tehnični opis del, ki se na objektu dnevno izvajajo,…" at bounding box center [717, 374] width 1002 height 186
drag, startPoint x: 333, startPoint y: 375, endPoint x: 343, endPoint y: 386, distance: 15.4
click at [333, 375] on textarea "-kitanje in bandažiranje sten obloženih s knauf ploščami -pospravljanje in č" at bounding box center [717, 394] width 976 height 97
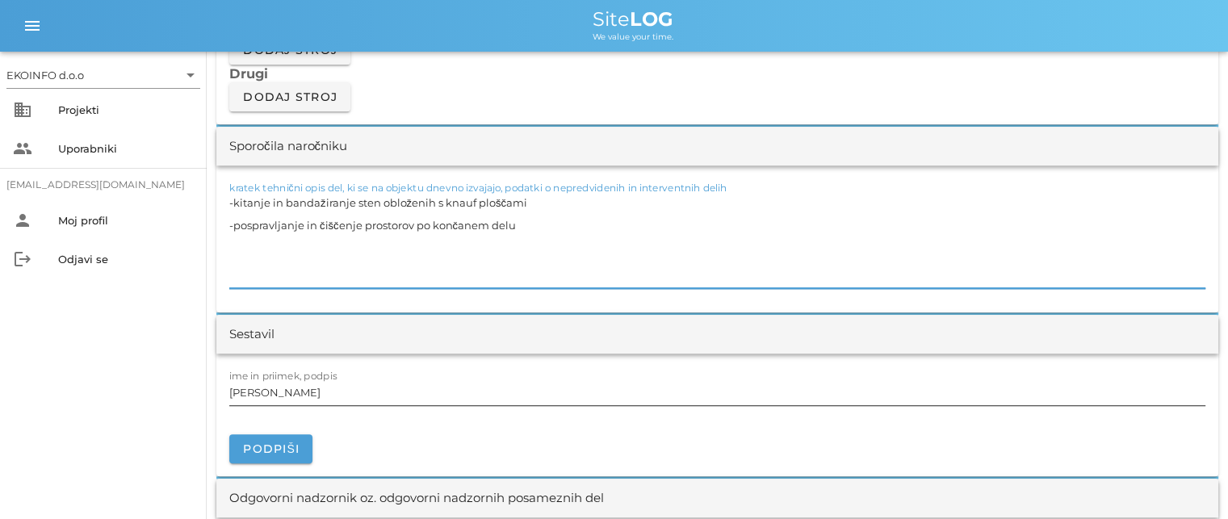
scroll to position [1453, 0]
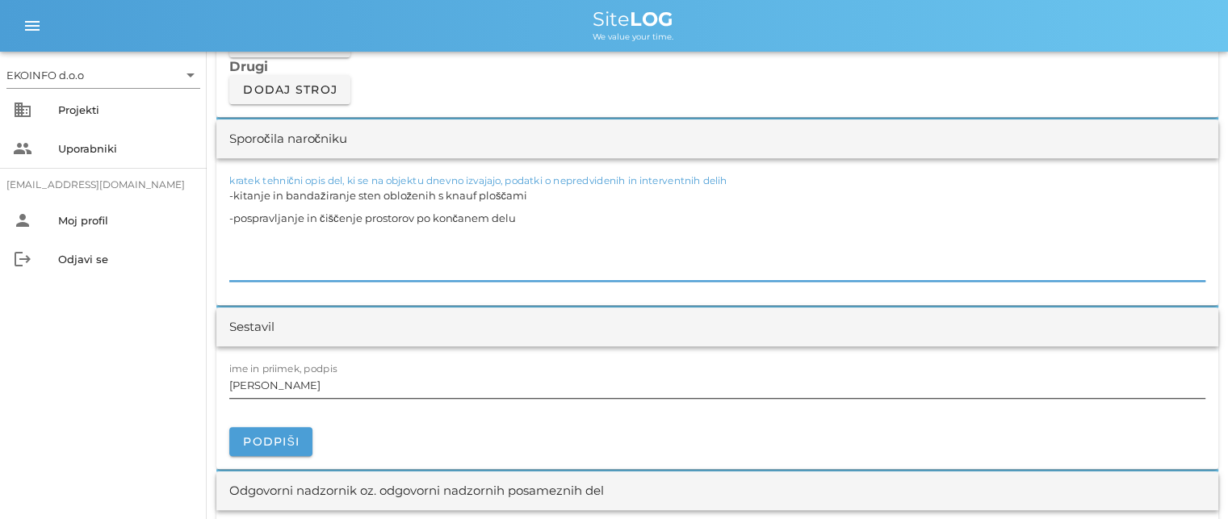
type textarea "-kitanje in bandažiranje sten obloženih s knauf ploščami -pospravljanje in čišč…"
click at [301, 388] on input "[PERSON_NAME]" at bounding box center [717, 385] width 976 height 26
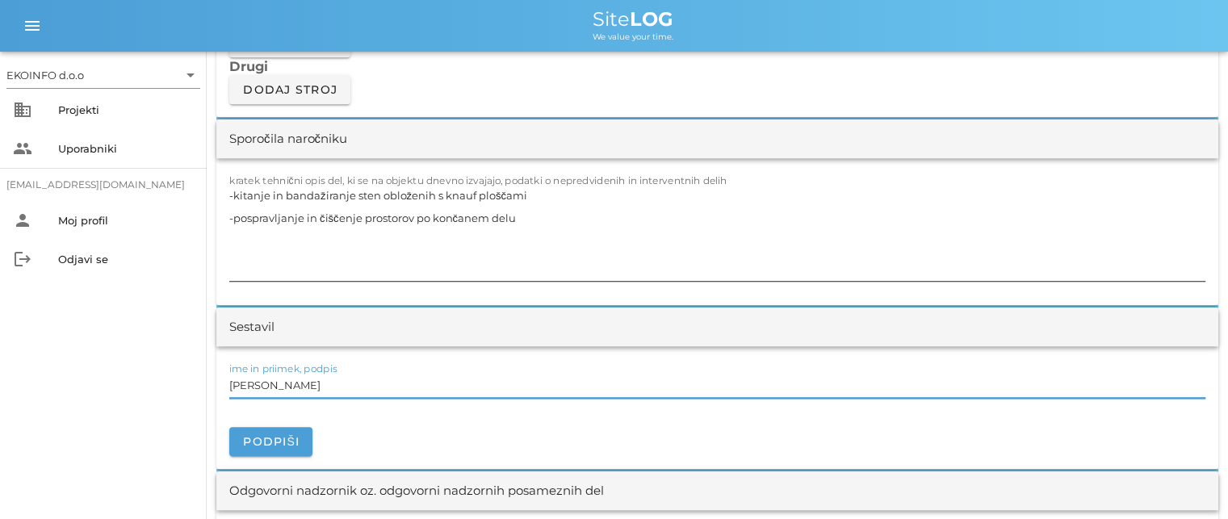
click at [300, 212] on textarea "-kitanje in bandažiranje sten obloženih s knauf ploščami -pospravljanje in čišč…" at bounding box center [717, 232] width 976 height 97
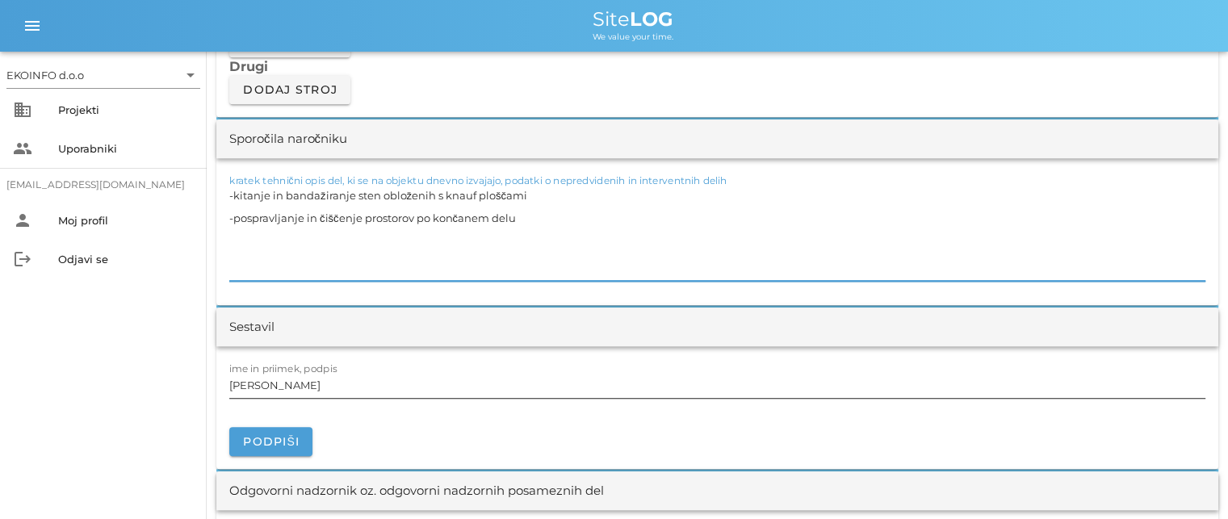
click at [308, 385] on input "[PERSON_NAME]" at bounding box center [717, 385] width 976 height 26
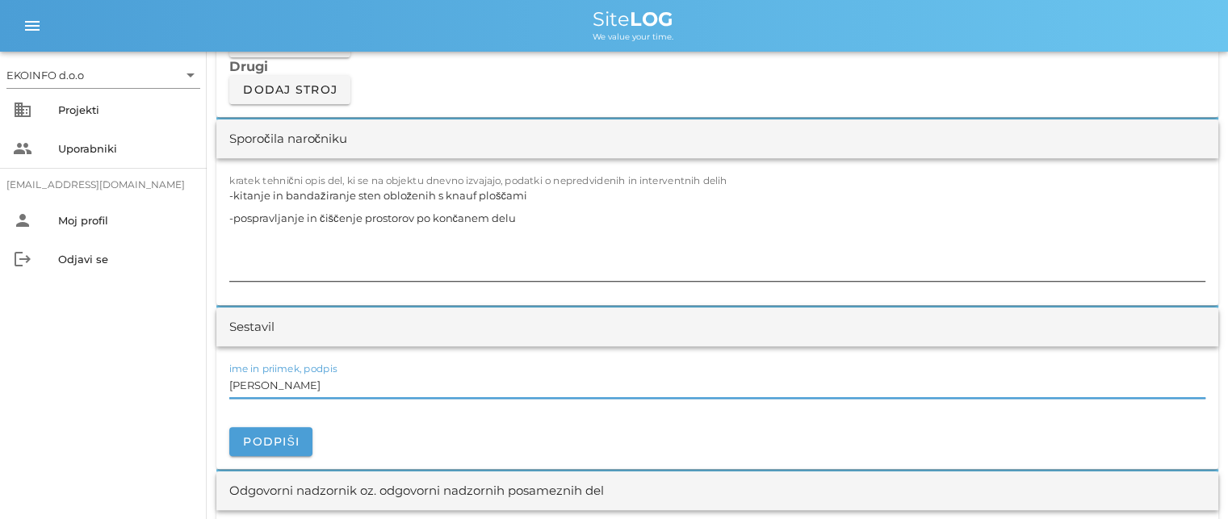
click at [312, 224] on textarea "-kitanje in bandažiranje sten obloženih s knauf ploščami -pospravljanje in čišč…" at bounding box center [717, 232] width 976 height 97
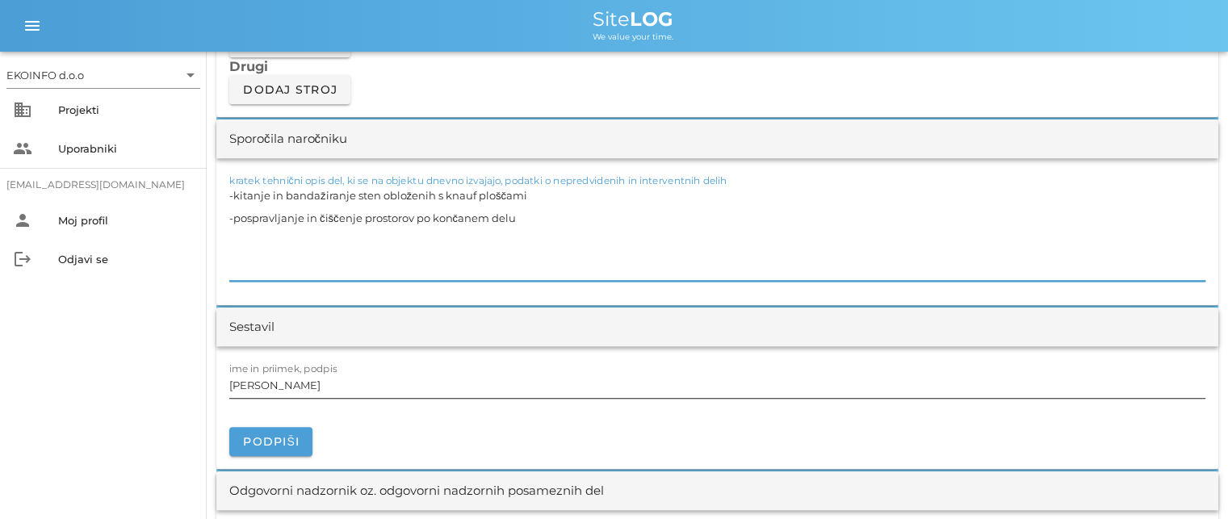
click at [312, 384] on input "[PERSON_NAME]" at bounding box center [717, 385] width 976 height 26
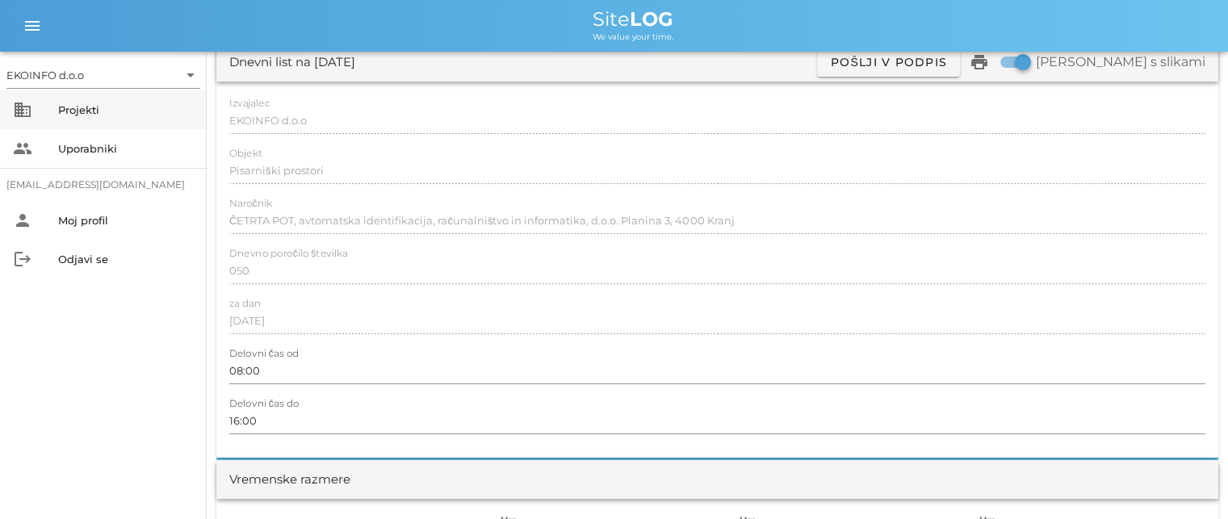
scroll to position [0, 0]
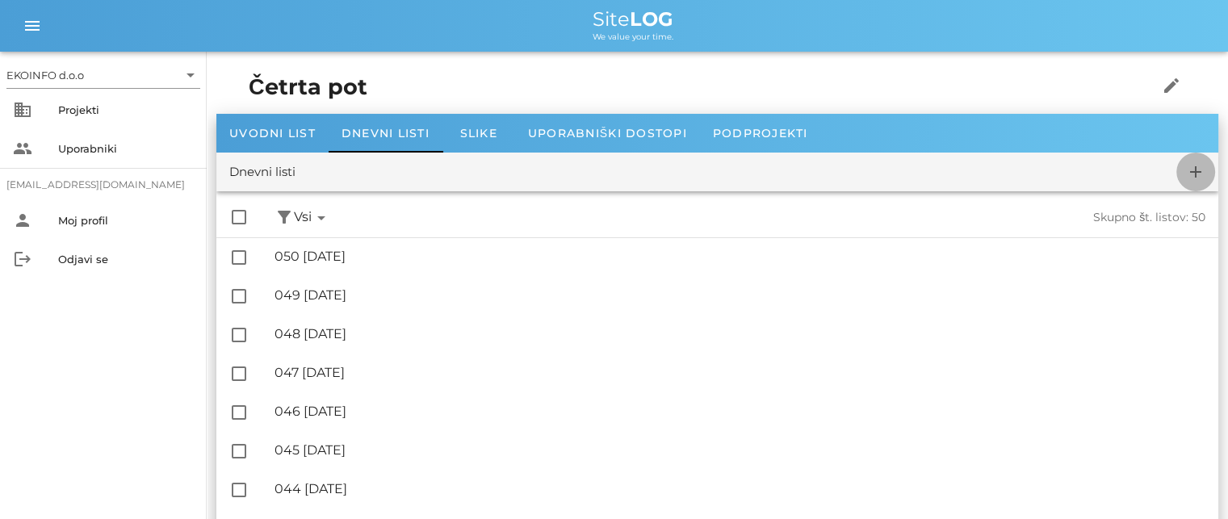
click at [1197, 171] on icon "add" at bounding box center [1195, 171] width 19 height 19
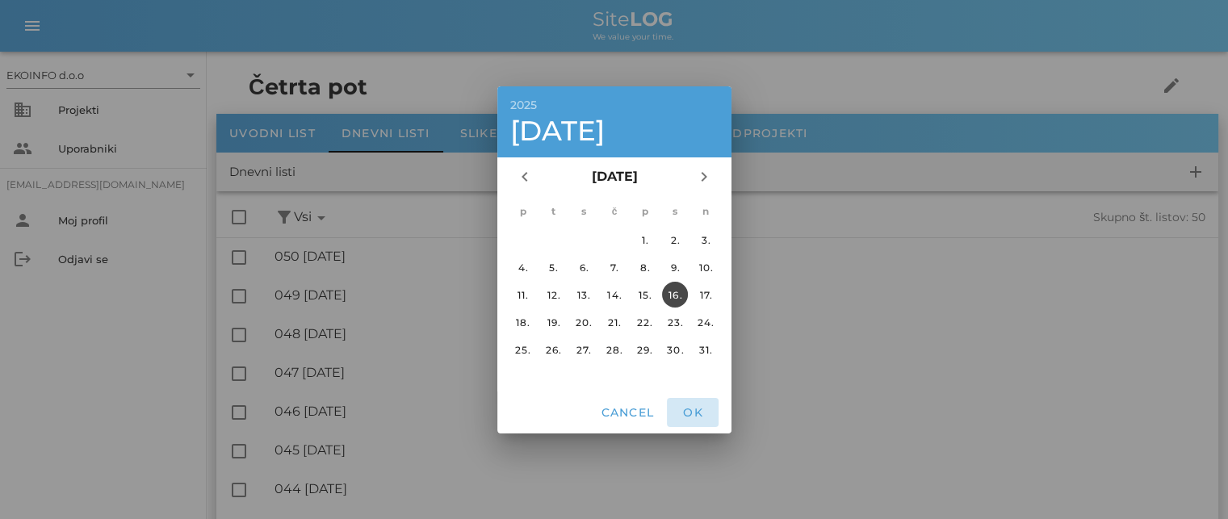
click at [688, 410] on span "OK" at bounding box center [692, 412] width 39 height 15
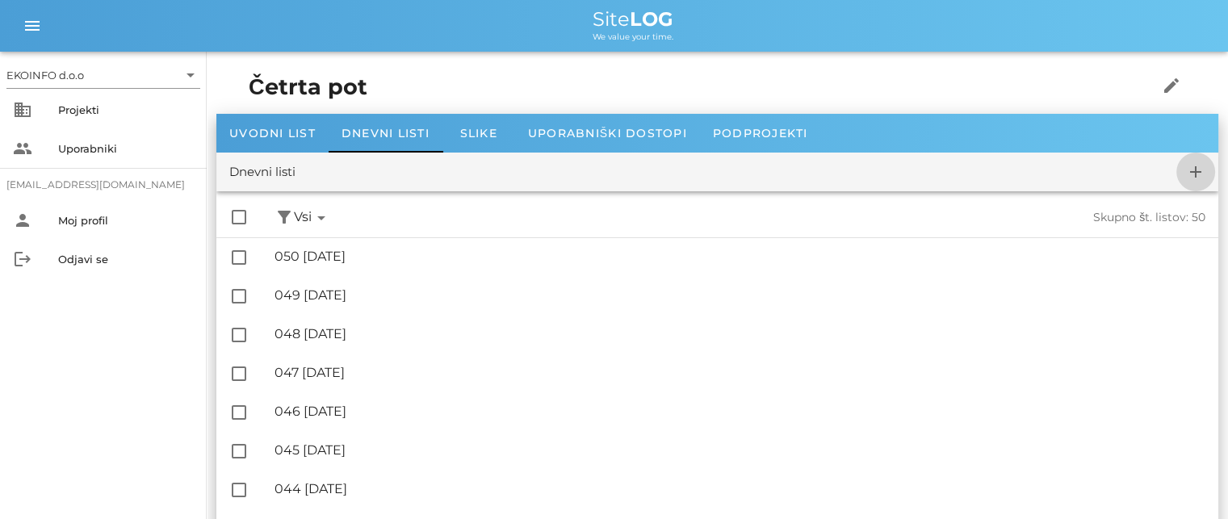
checkbox input "false"
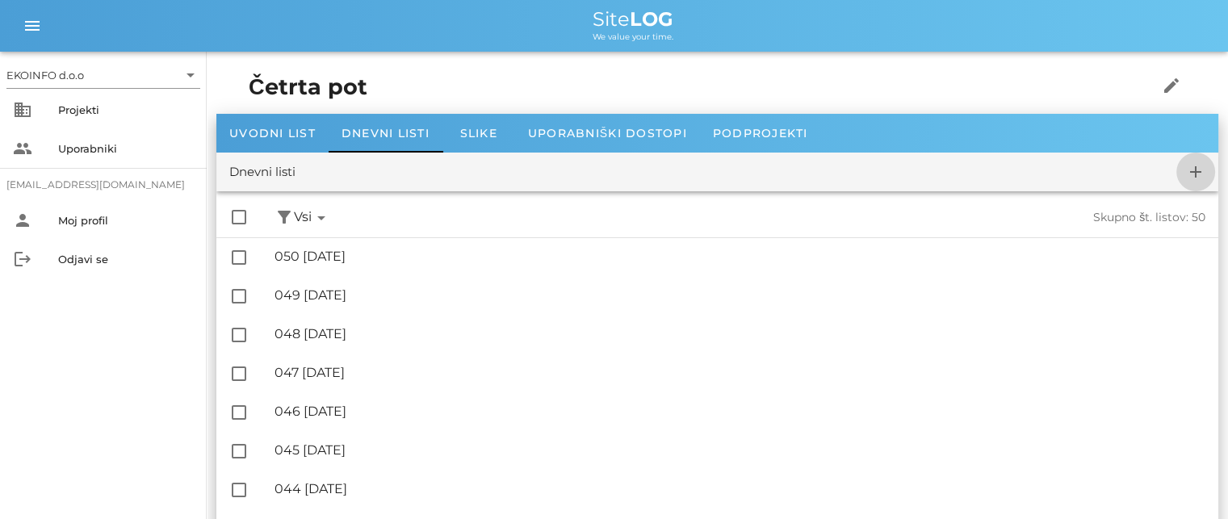
checkbox input "false"
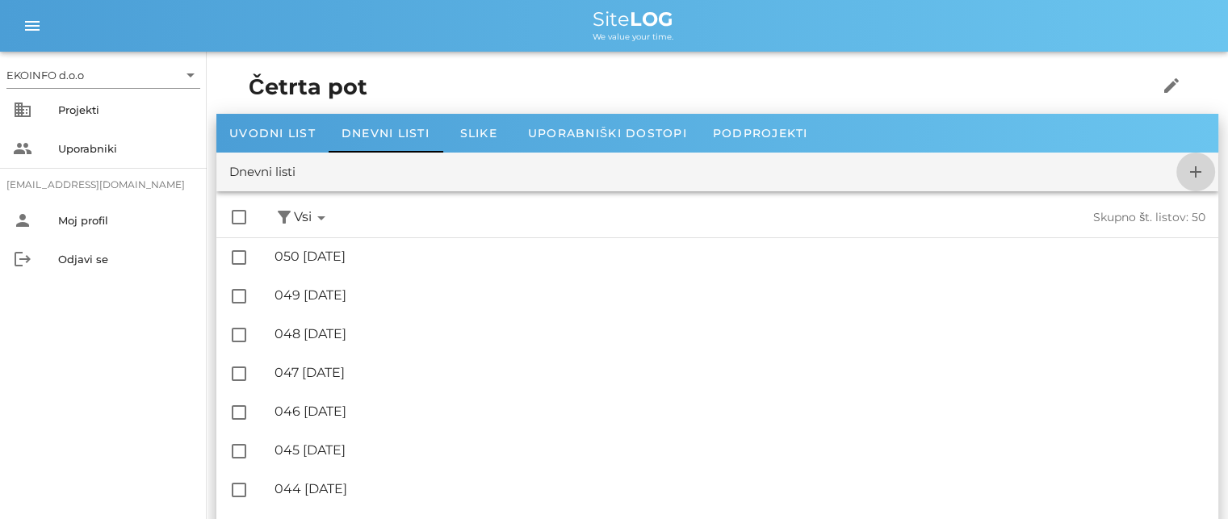
checkbox input "false"
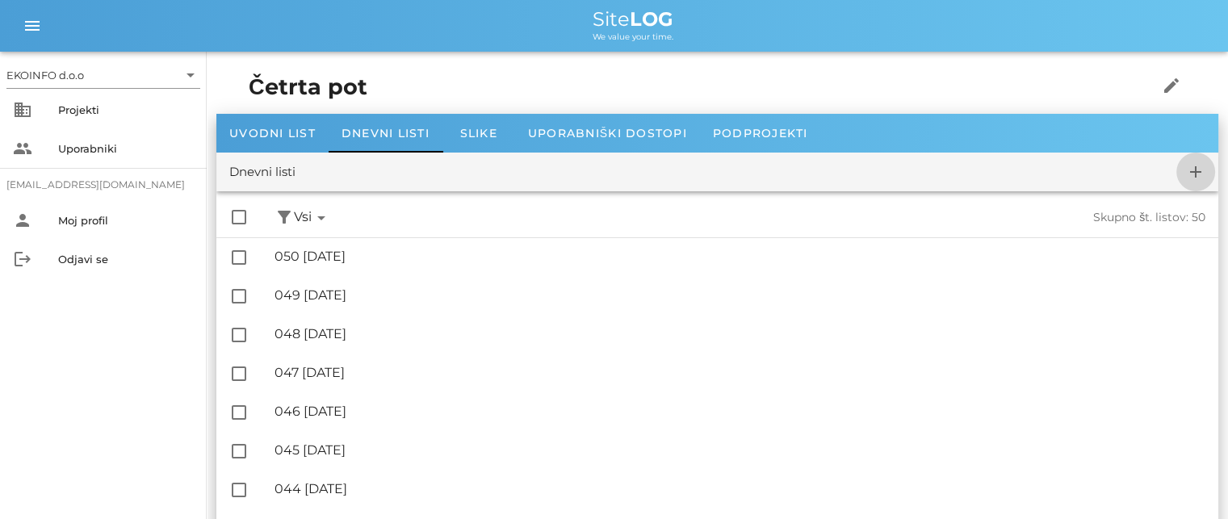
checkbox input "false"
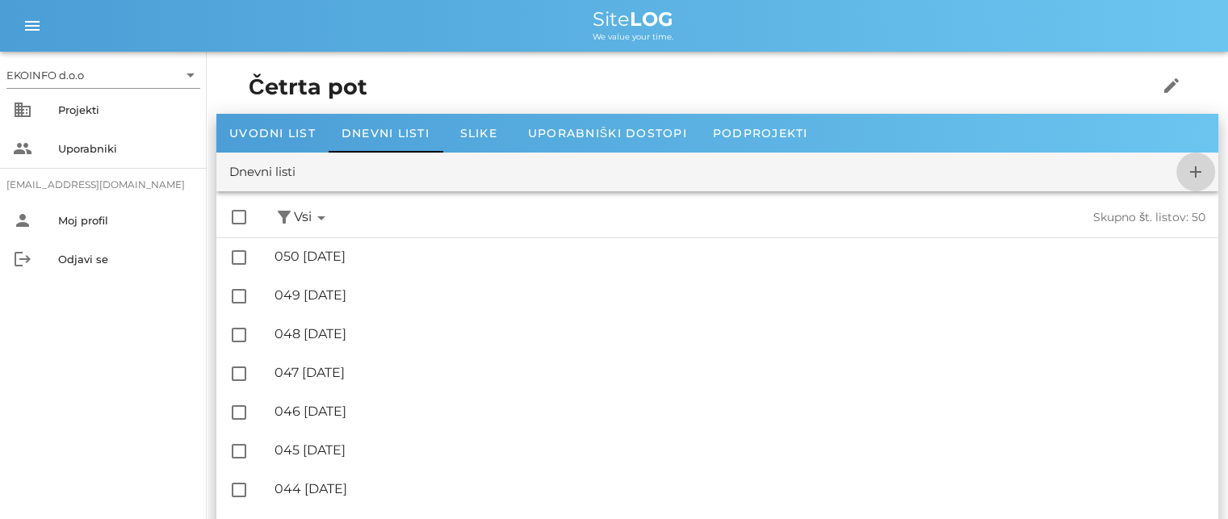
checkbox input "false"
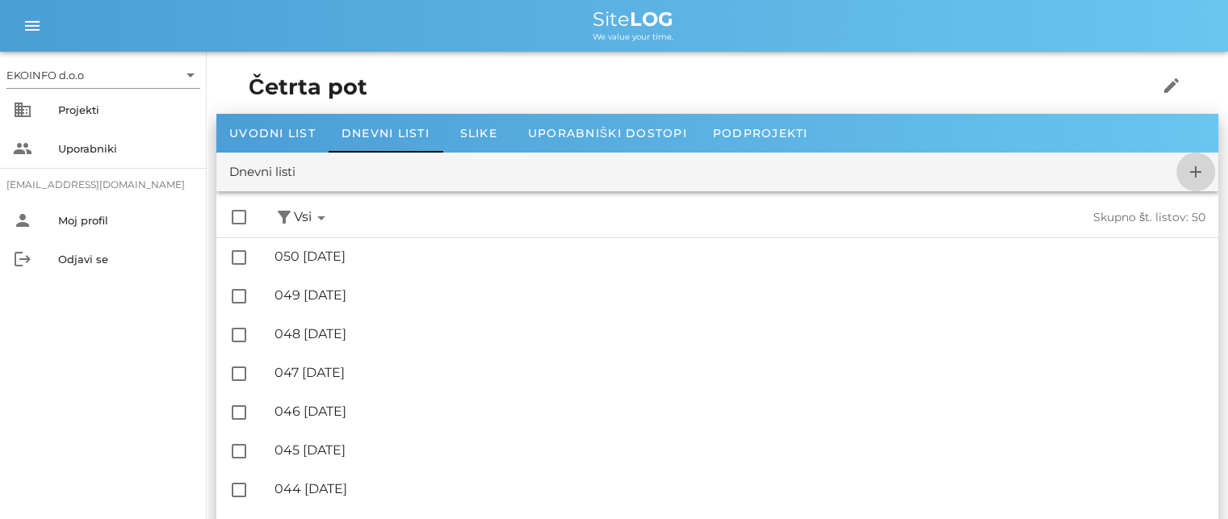
checkbox input "false"
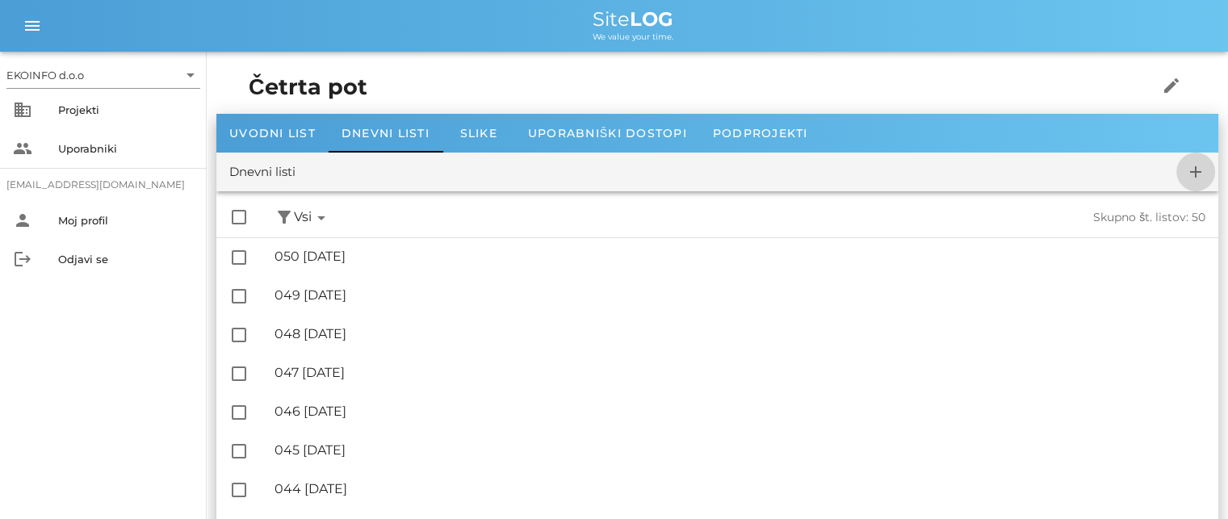
checkbox input "false"
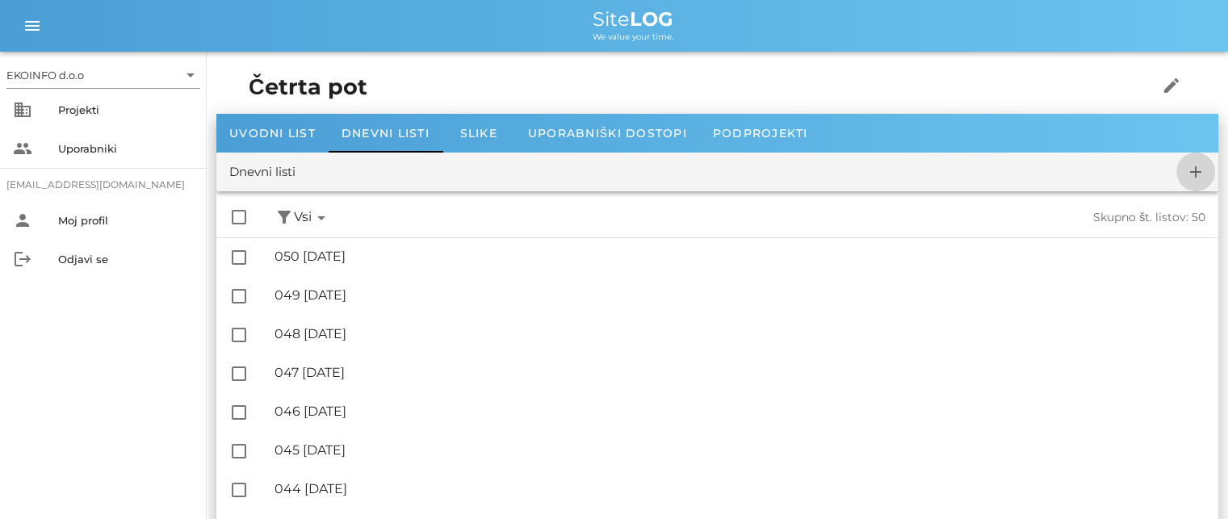
checkbox input "false"
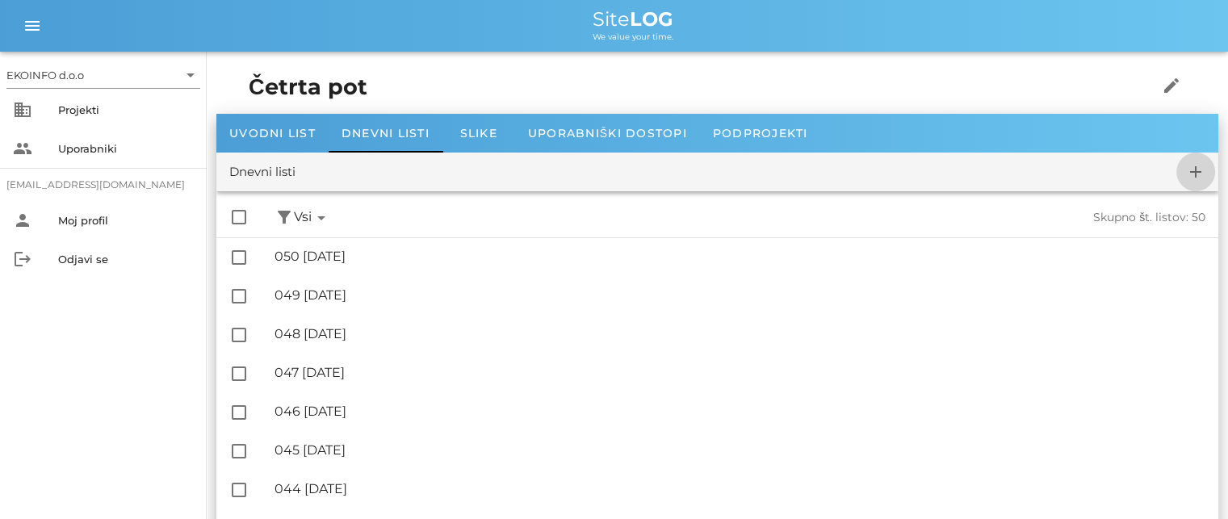
checkbox input "false"
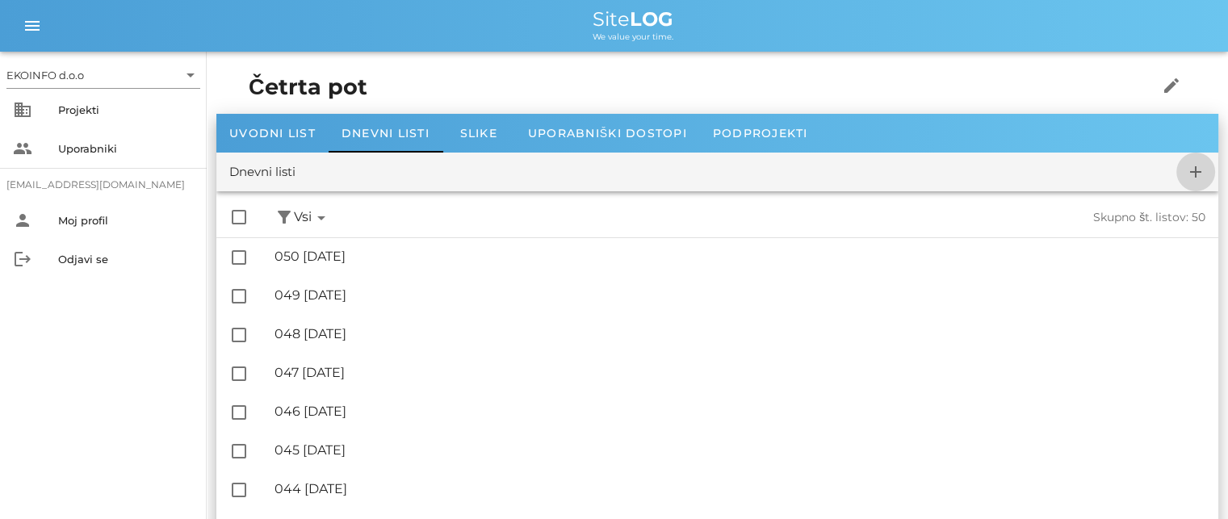
checkbox input "false"
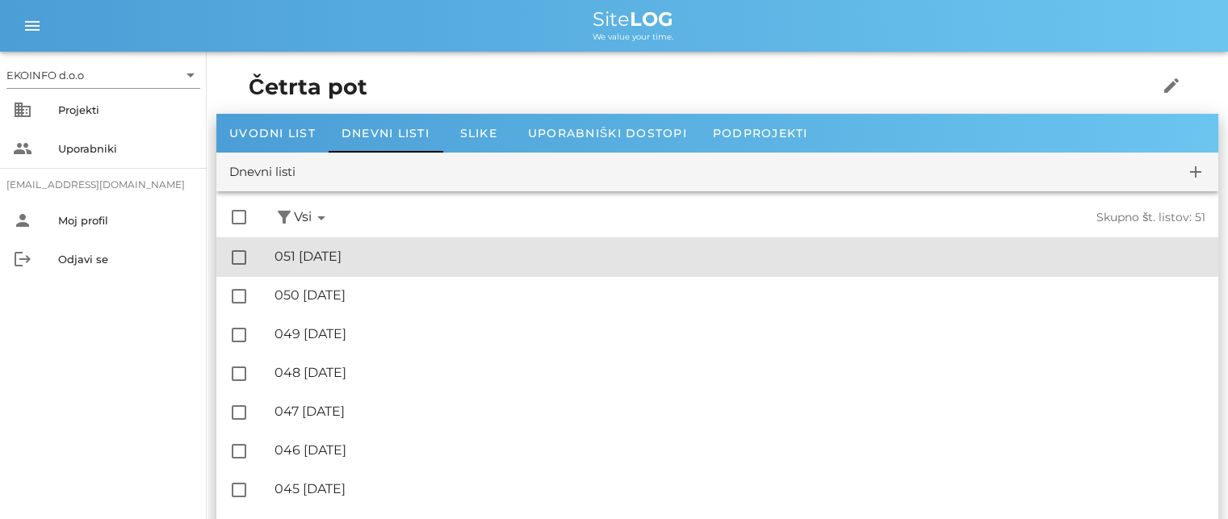
click at [354, 256] on div "🔏 051 [DATE]" at bounding box center [740, 256] width 931 height 15
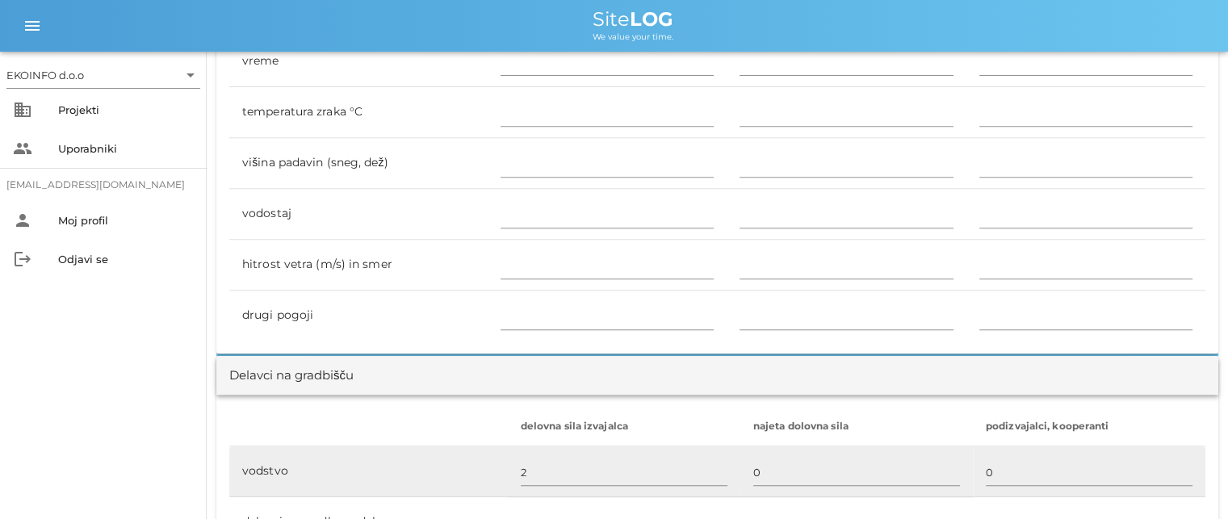
scroll to position [807, 0]
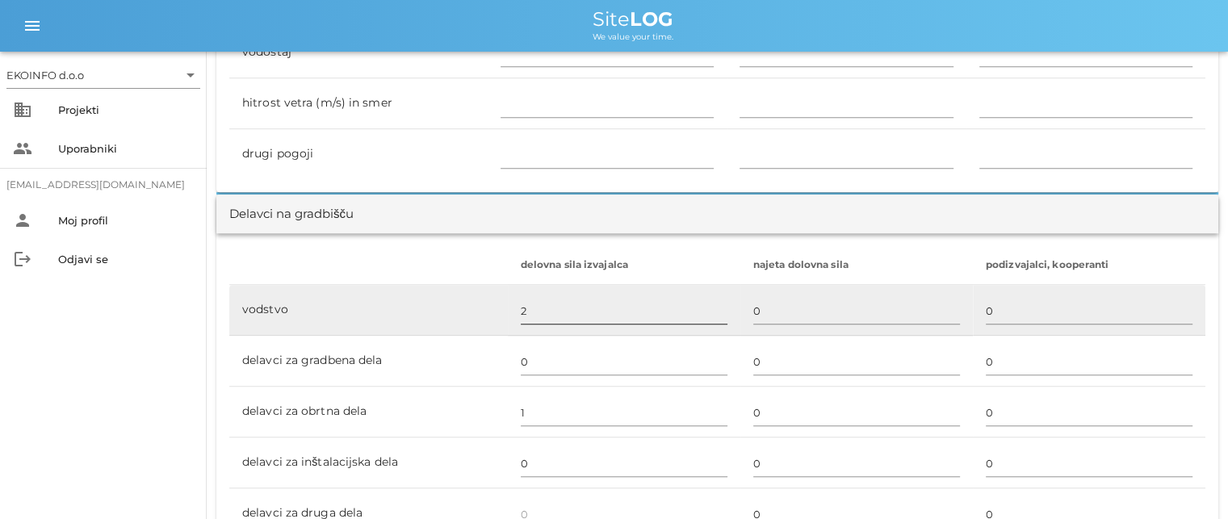
click at [531, 306] on input "2" at bounding box center [624, 311] width 207 height 26
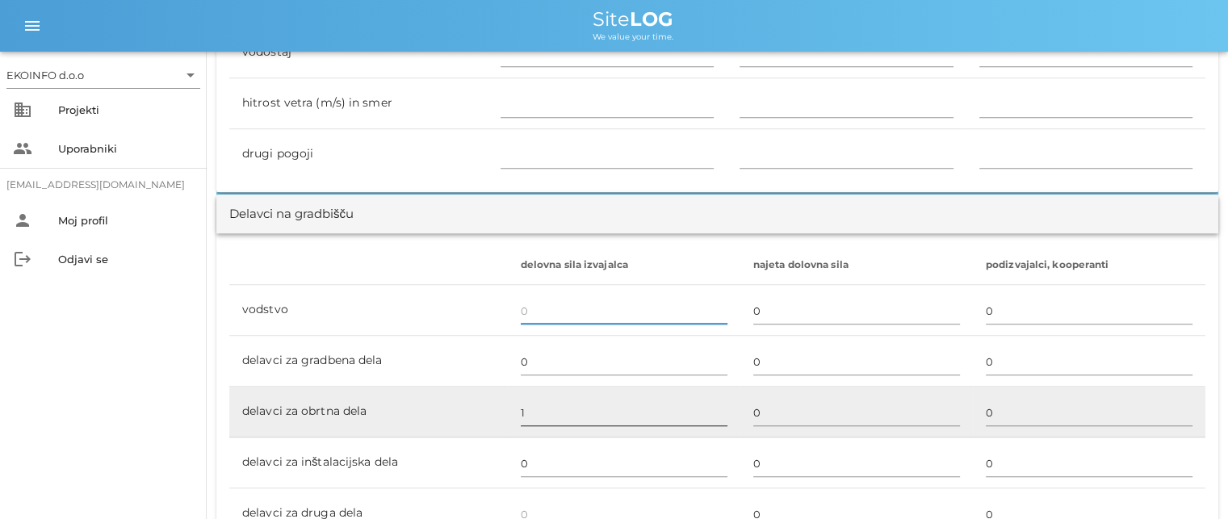
type input "1"
click at [523, 413] on input "1" at bounding box center [624, 413] width 207 height 26
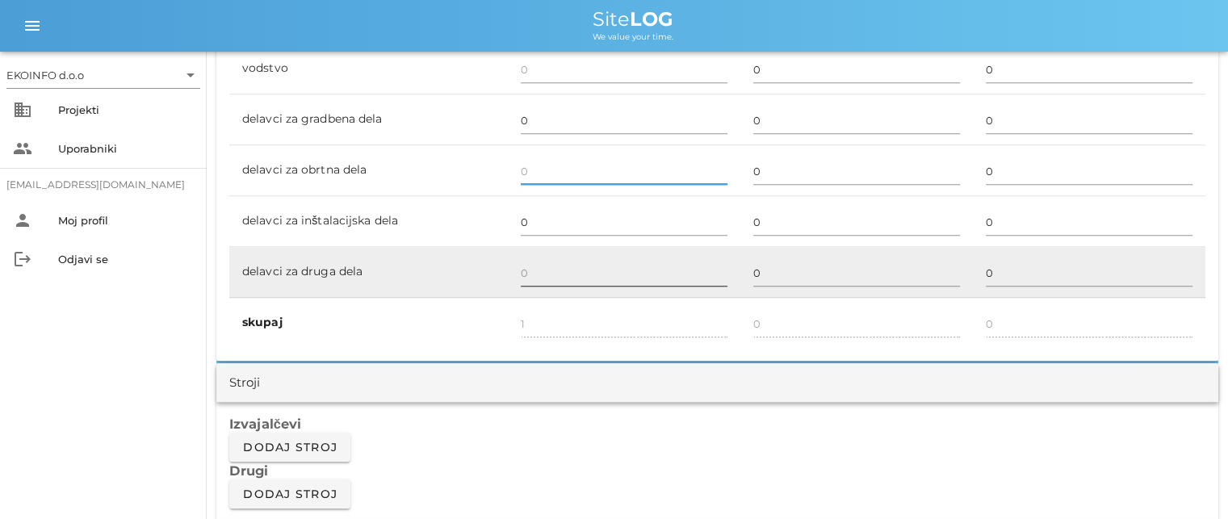
scroll to position [1130, 0]
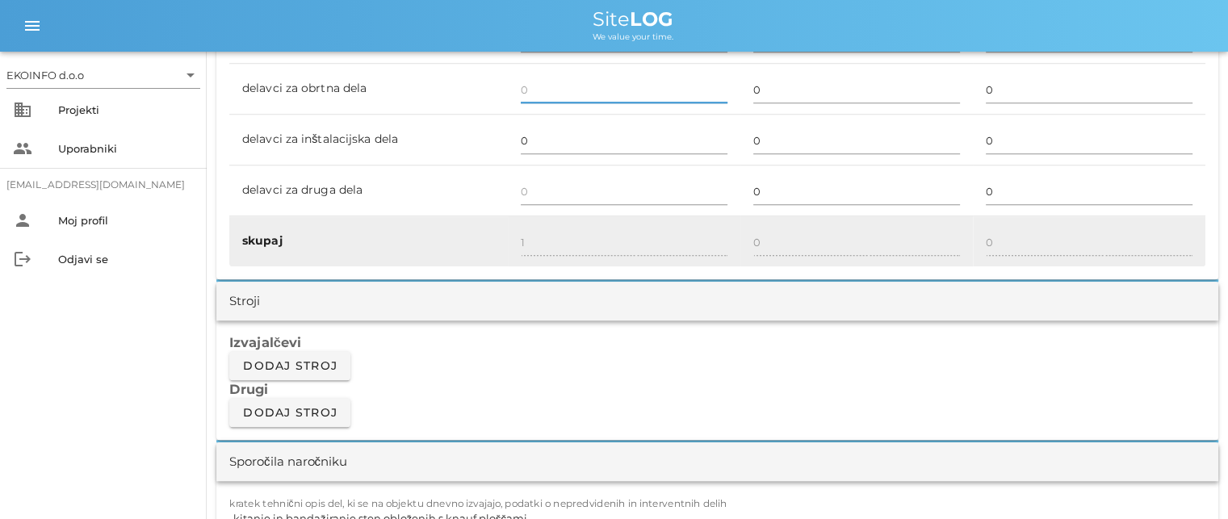
type input "0"
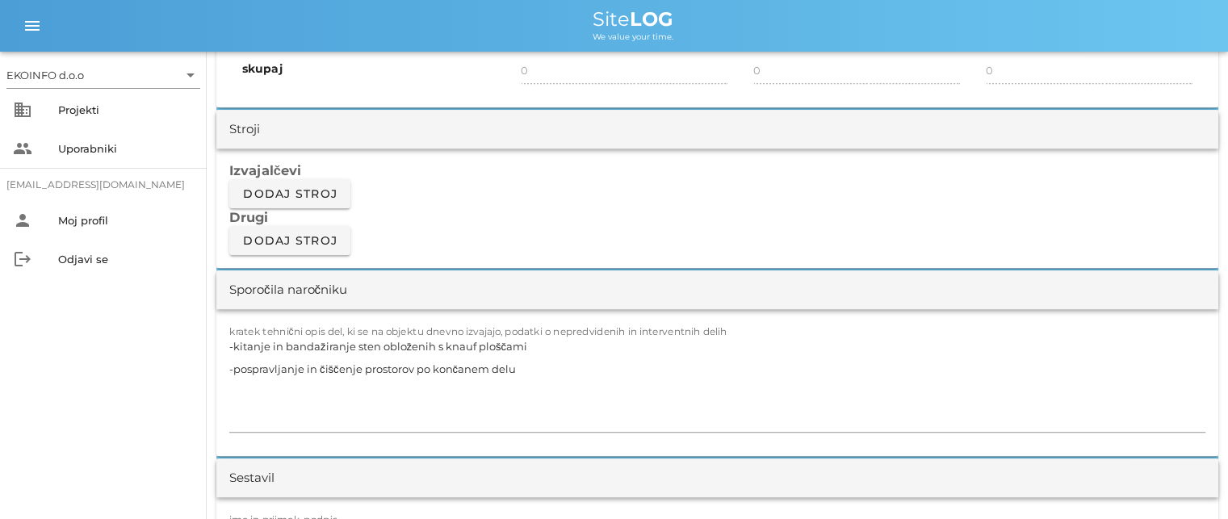
scroll to position [1373, 0]
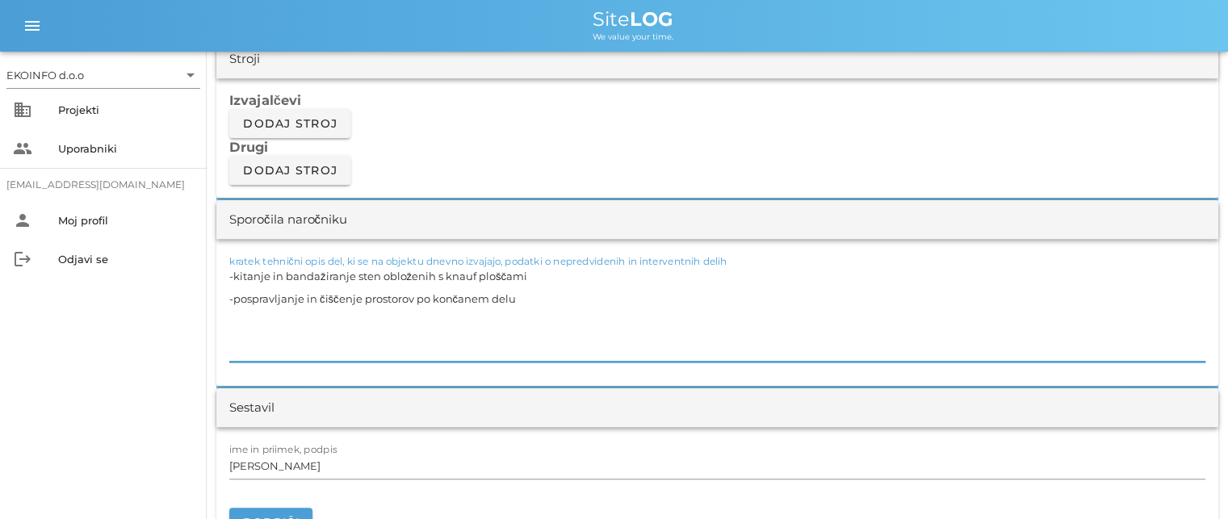
drag, startPoint x: 514, startPoint y: 281, endPoint x: 417, endPoint y: 290, distance: 97.3
click at [391, 291] on textarea "-kitanje in bandažiranje sten obloženih s knauf ploščami -pospravljanje in čišč…" at bounding box center [717, 313] width 976 height 97
click at [439, 294] on textarea "-kitanje in bandažiranje sten obloženih s knauf ploščami -pospravljanje in čišč…" at bounding box center [717, 313] width 976 height 97
drag, startPoint x: 515, startPoint y: 296, endPoint x: 218, endPoint y: 267, distance: 298.5
click at [218, 267] on div "kratek tehnični opis del, ki se na objektu dnevno izvajajo, podatki o nepredvid…" at bounding box center [717, 312] width 1002 height 147
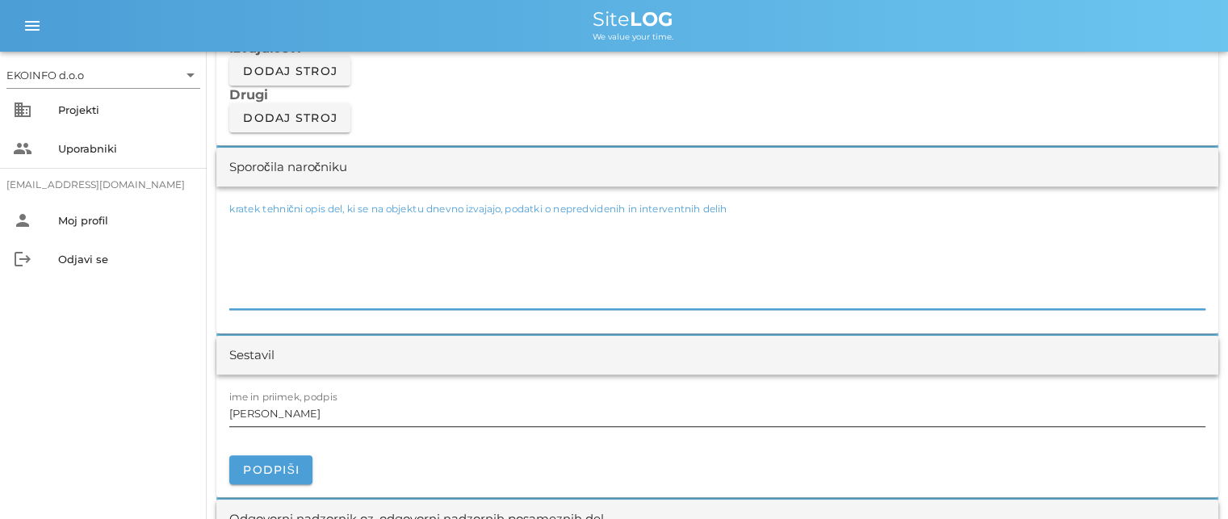
scroll to position [1453, 0]
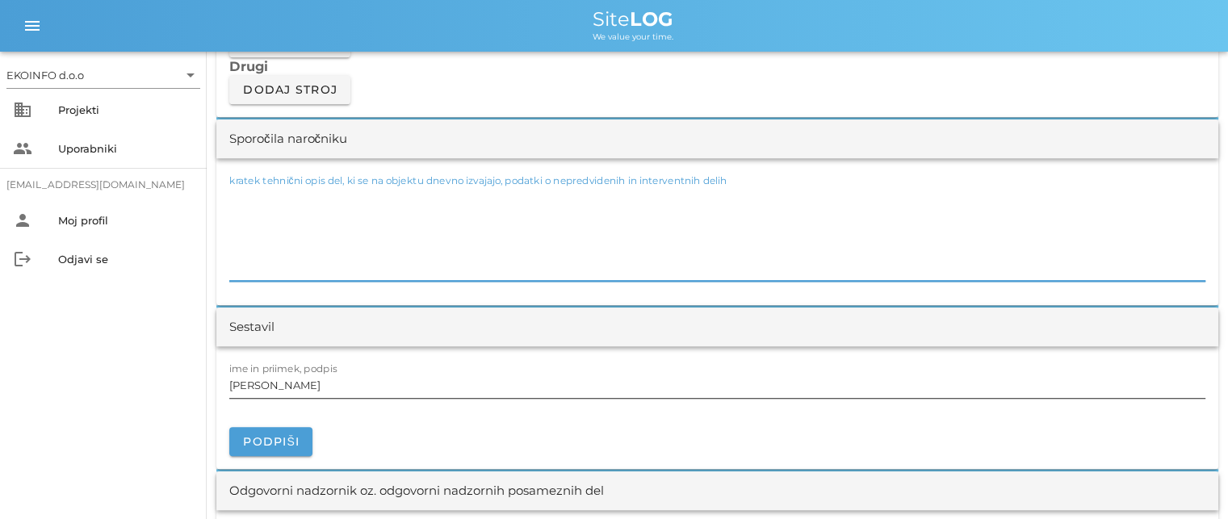
click at [294, 384] on input "[PERSON_NAME]" at bounding box center [717, 385] width 976 height 26
click at [242, 249] on textarea "kratek tehnični opis del, ki se na objektu dnevno izvajajo, podatki o nepredvid…" at bounding box center [717, 232] width 976 height 97
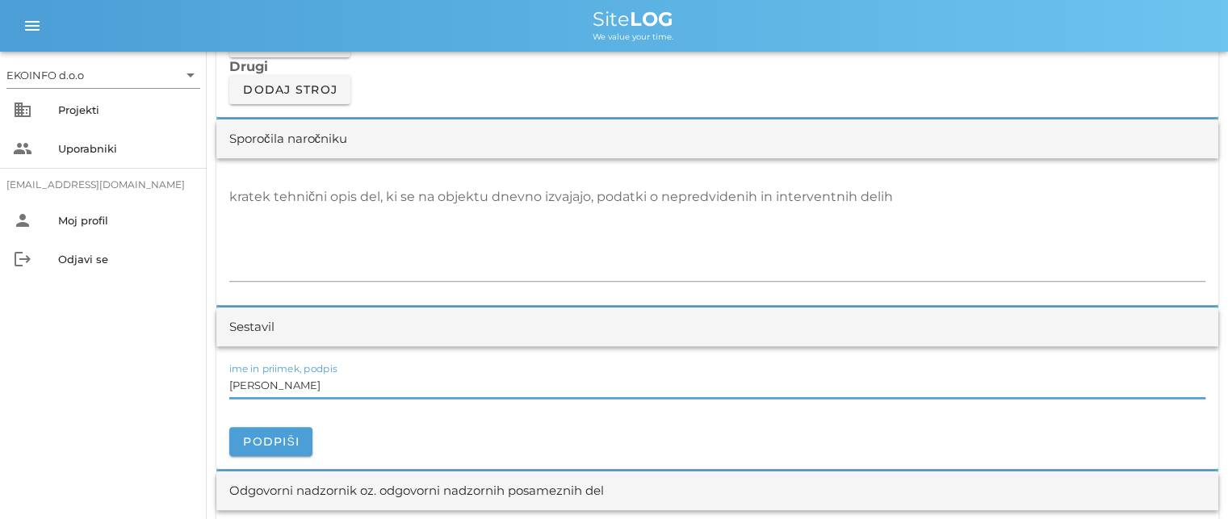
click at [308, 392] on input "[PERSON_NAME]" at bounding box center [717, 385] width 976 height 26
